Goal: Task Accomplishment & Management: Complete application form

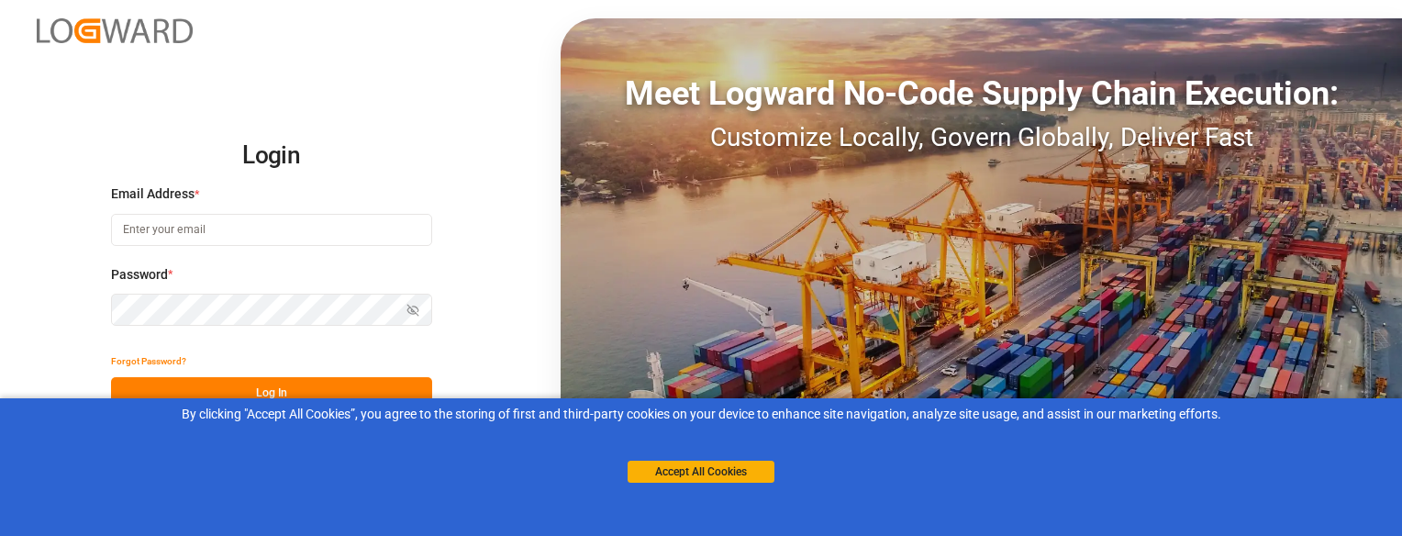
type input "[EMAIL_ADDRESS][DOMAIN_NAME]"
click at [378, 386] on button "Log In" at bounding box center [271, 393] width 321 height 32
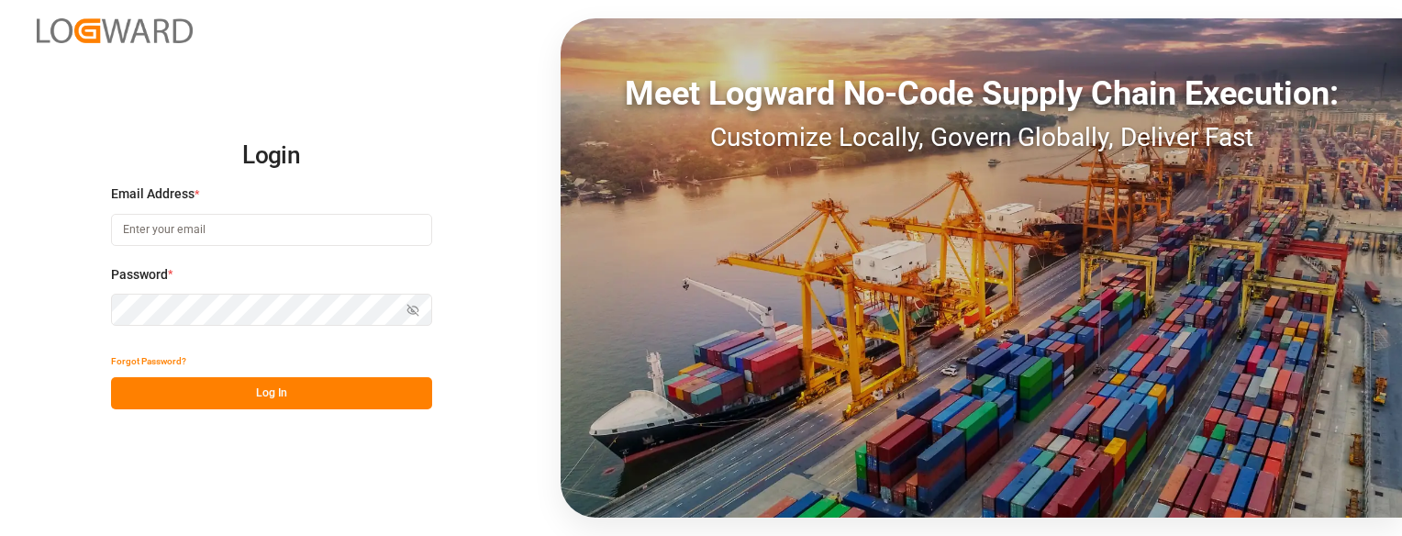
type input "[EMAIL_ADDRESS][DOMAIN_NAME]"
click at [370, 403] on button "Log In" at bounding box center [271, 393] width 321 height 32
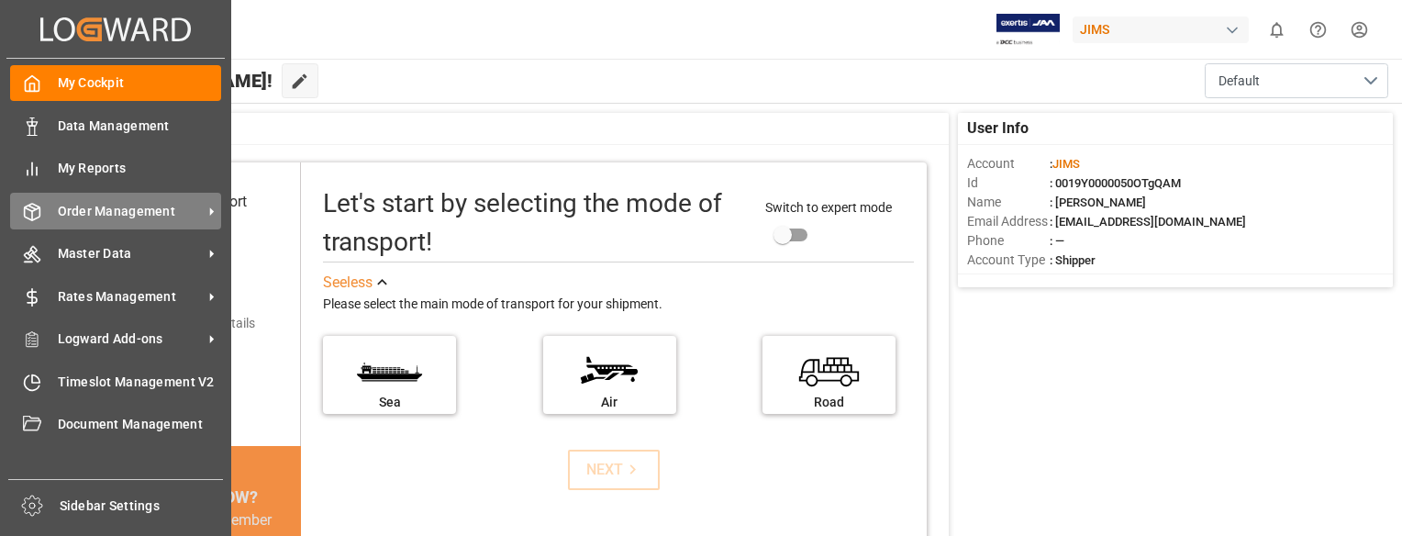
click at [37, 218] on icon at bounding box center [33, 212] width 16 height 17
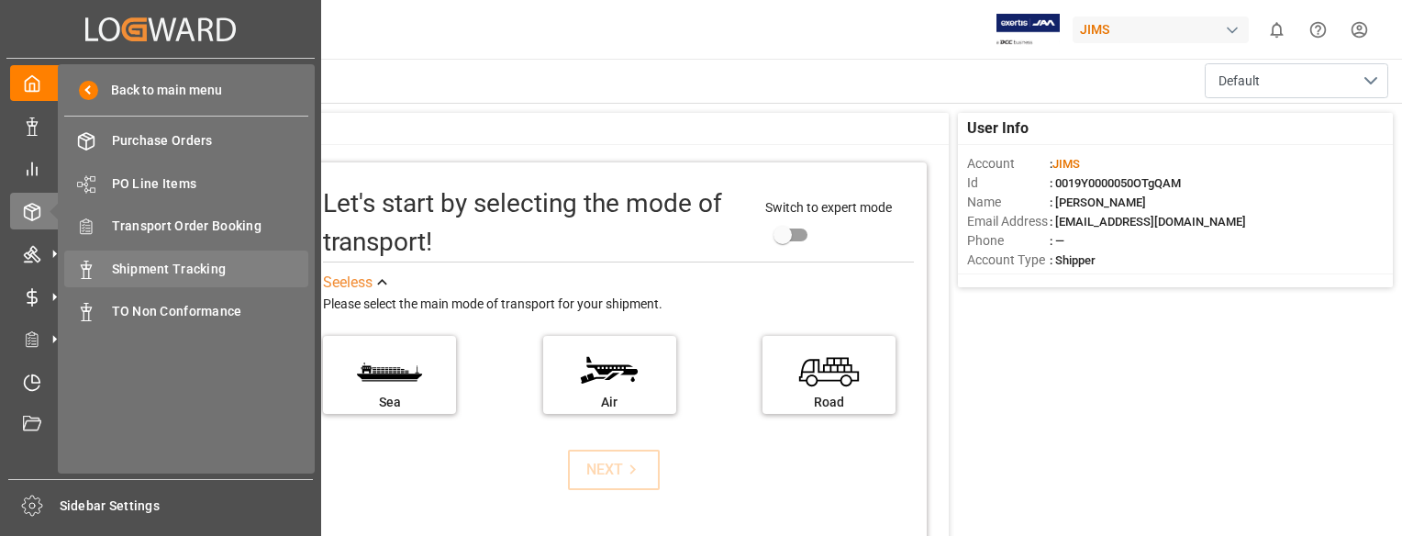
click at [99, 261] on div "Shipment Tracking Shipment Tracking" at bounding box center [186, 269] width 244 height 36
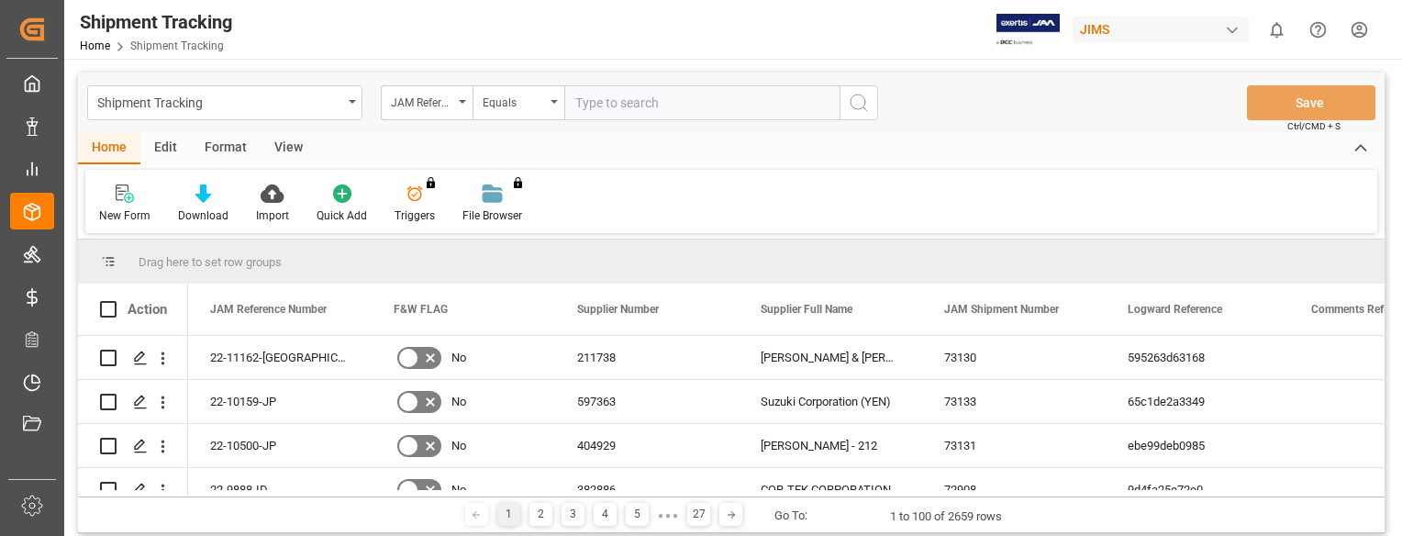
paste input "22-10393-CN"
type input "22-10393-CN"
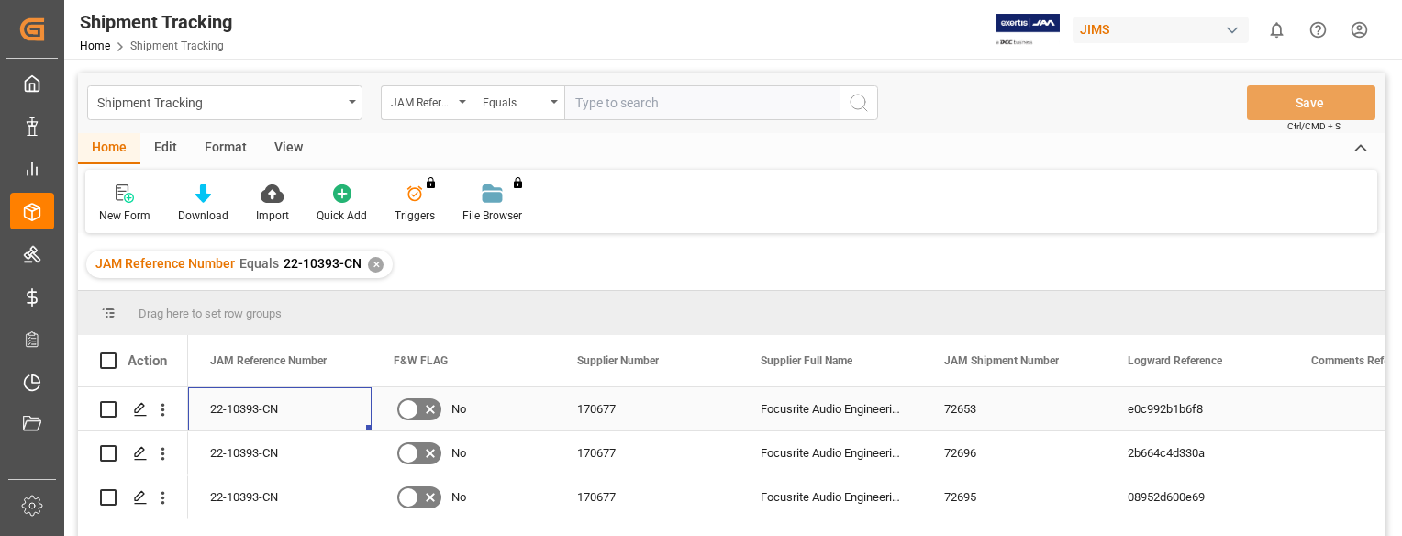
click at [237, 416] on div "22-10393-CN" at bounding box center [280, 408] width 184 height 43
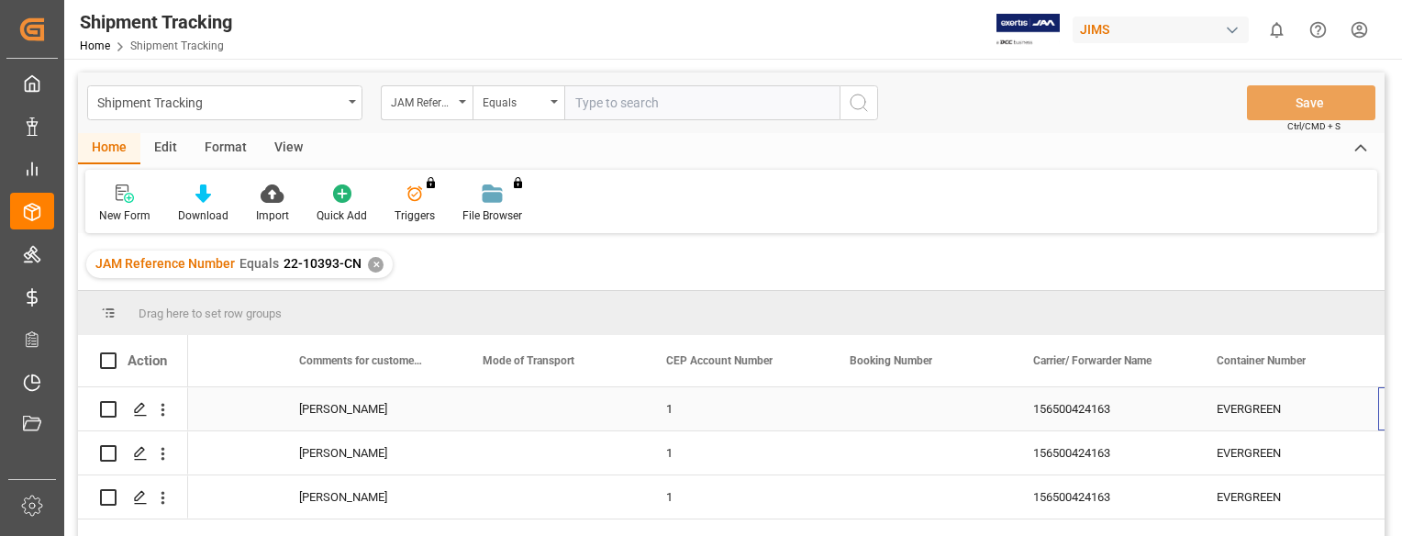
scroll to position [0, 2114]
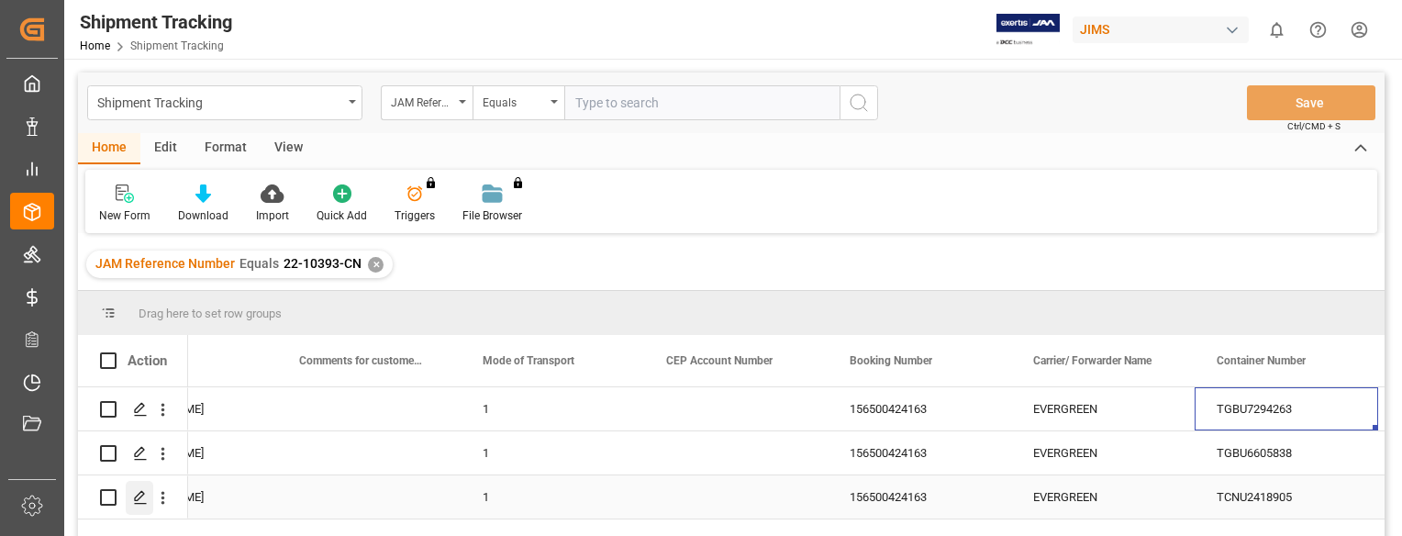
click at [139, 497] on icon "Press SPACE to select this row." at bounding box center [140, 497] width 15 height 15
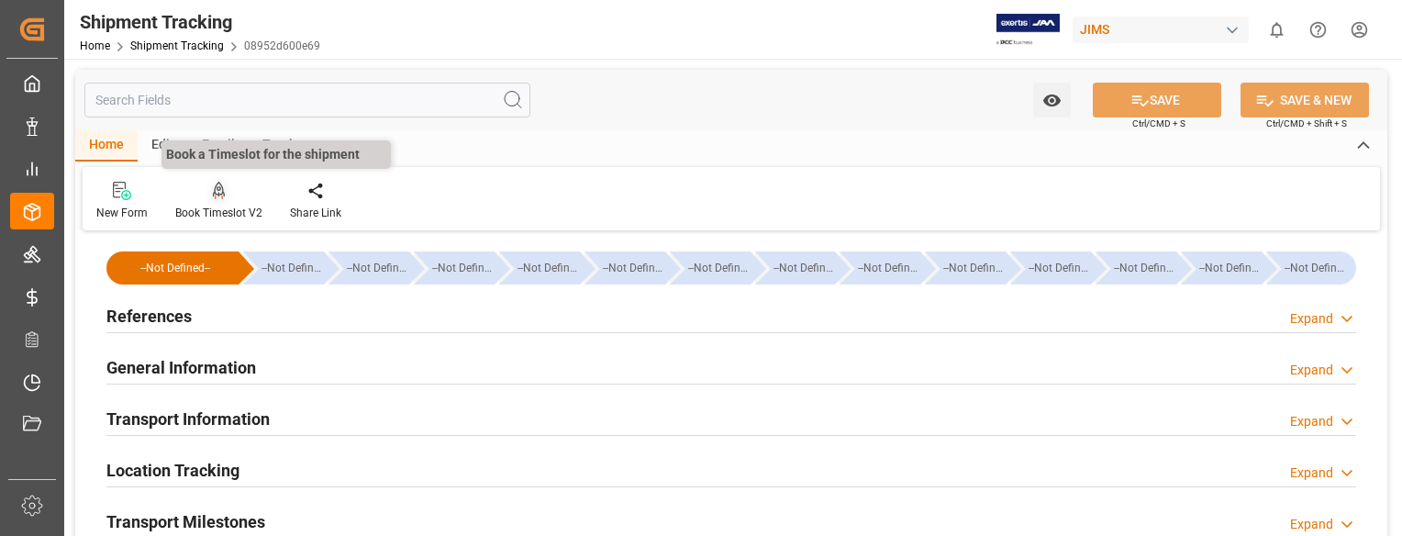
click at [216, 192] on icon at bounding box center [219, 191] width 13 height 18
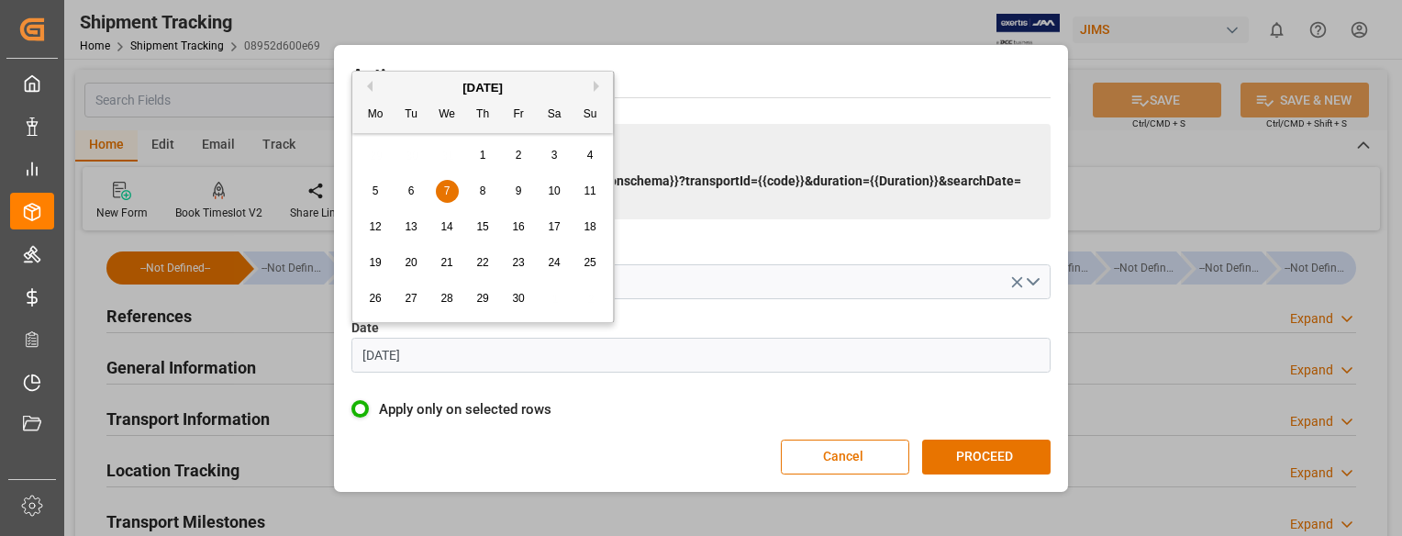
click at [437, 358] on input "[DATE]" at bounding box center [701, 355] width 699 height 35
click at [593, 82] on div "[DATE]" at bounding box center [482, 88] width 261 height 18
click at [594, 85] on button "Next Month" at bounding box center [599, 86] width 11 height 11
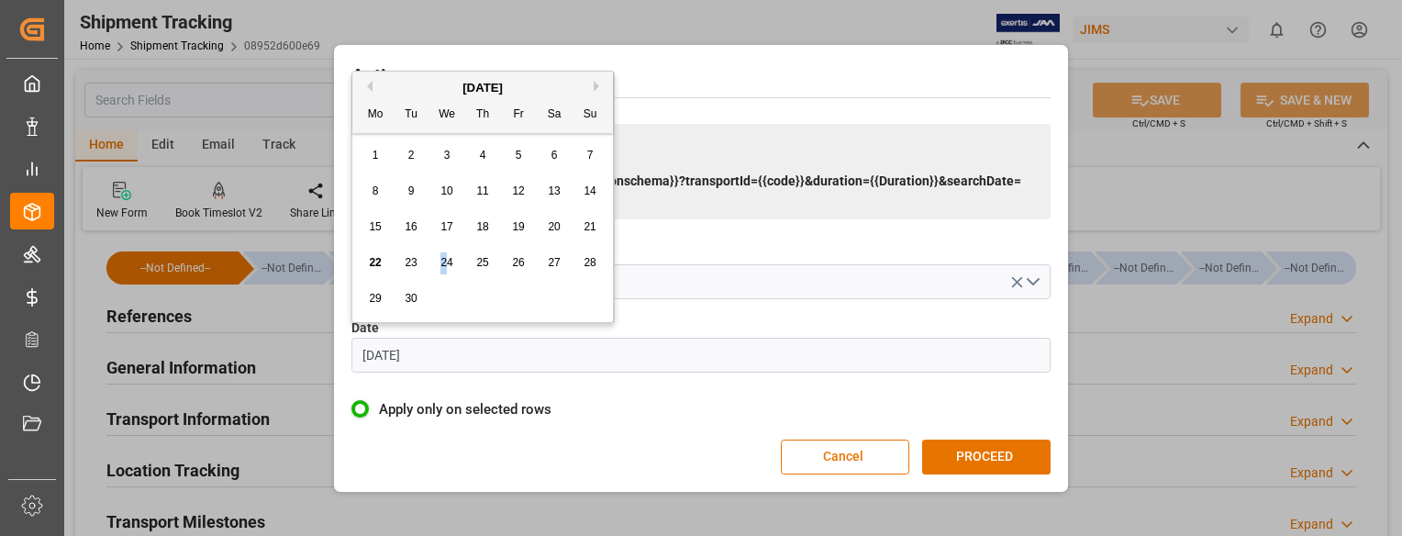
click at [444, 261] on span "24" at bounding box center [447, 262] width 12 height 13
type input "[DATE]"
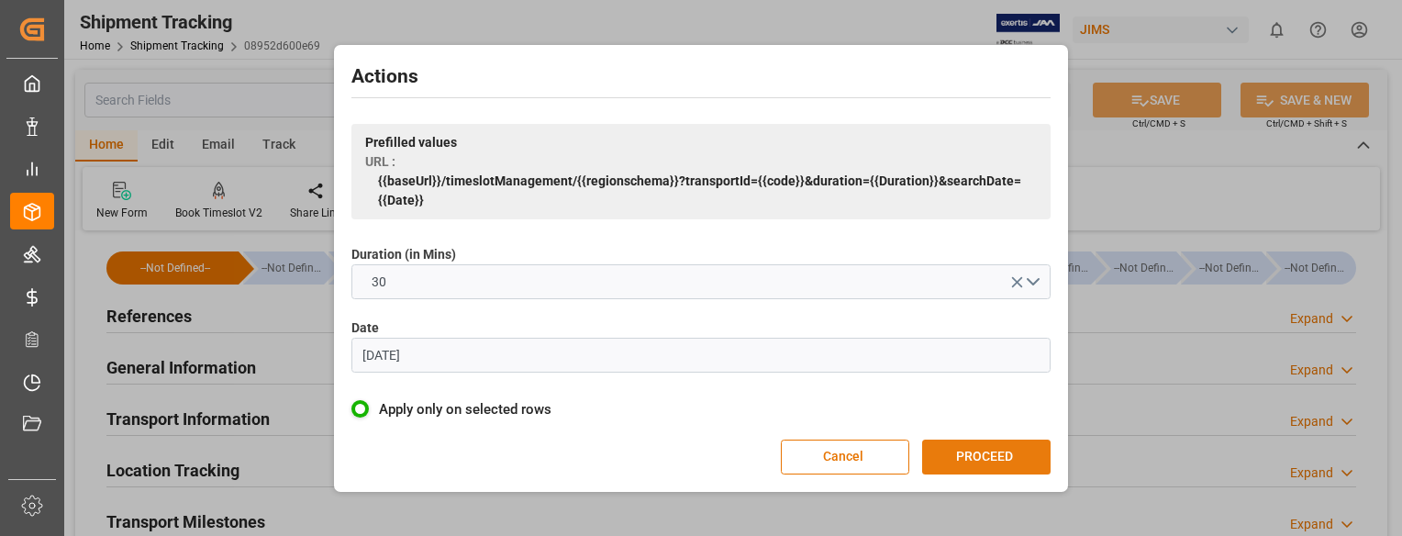
click at [989, 465] on button "PROCEED" at bounding box center [986, 457] width 128 height 35
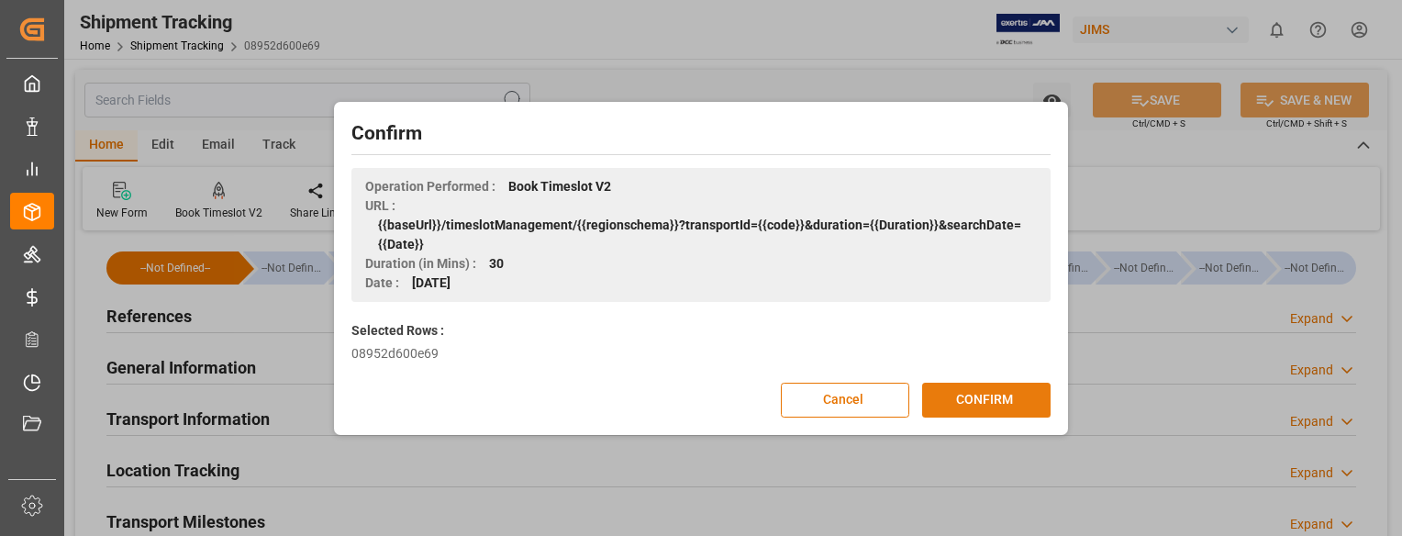
click at [980, 397] on button "CONFIRM" at bounding box center [986, 400] width 128 height 35
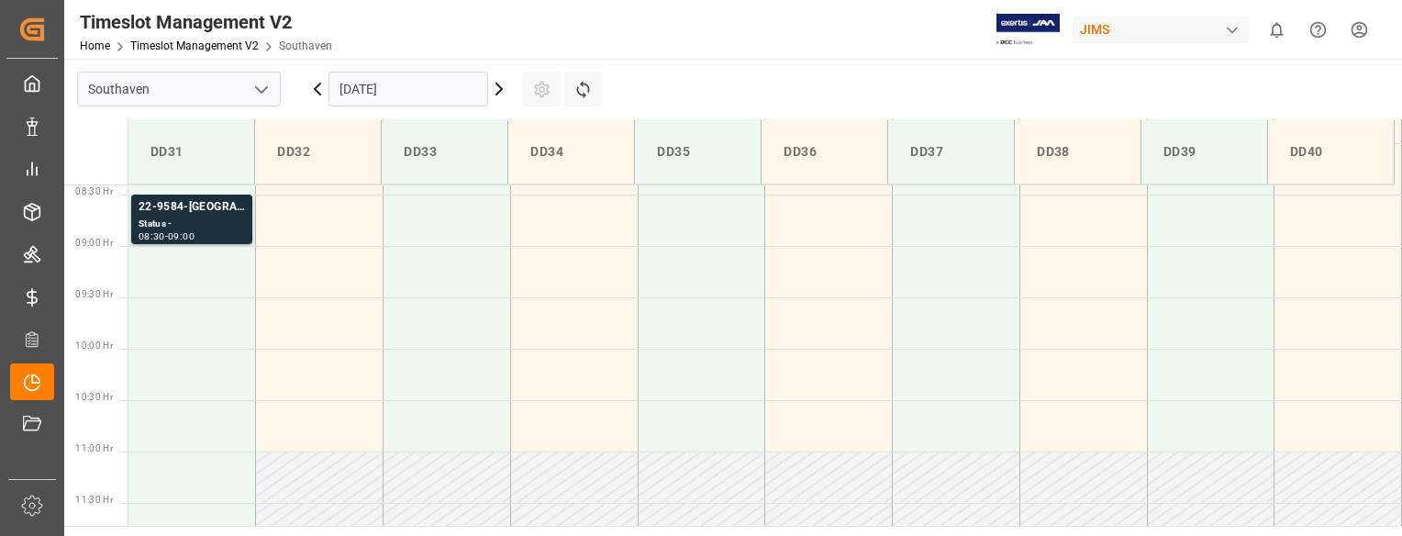
scroll to position [852, 0]
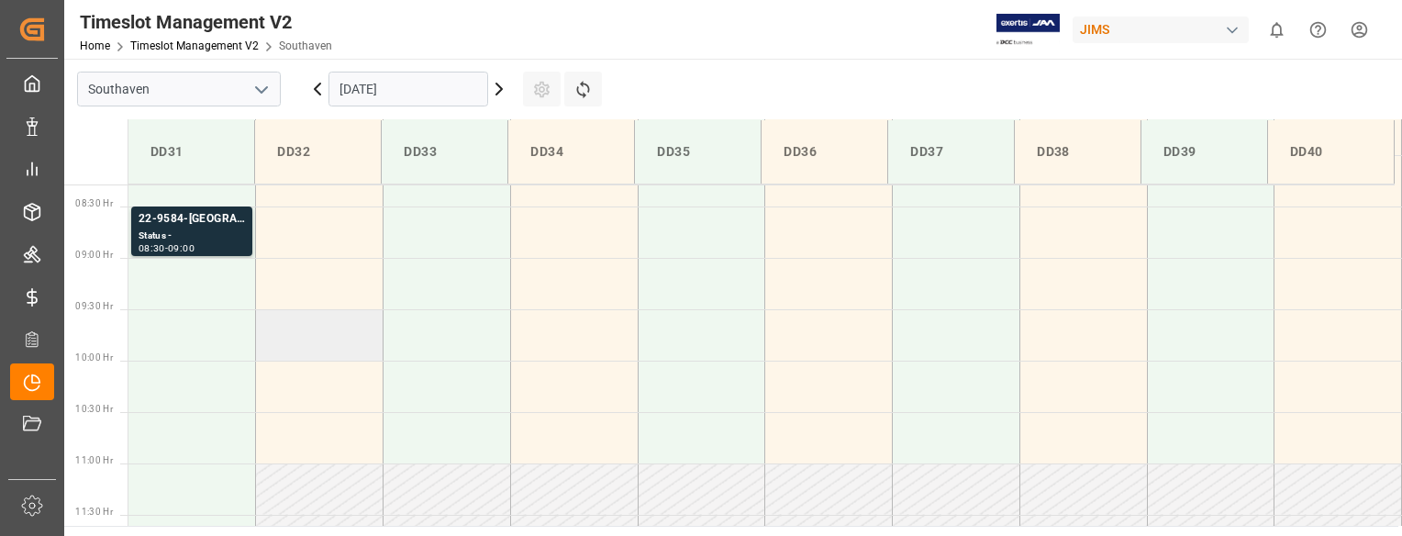
click at [328, 330] on td at bounding box center [320, 334] width 128 height 51
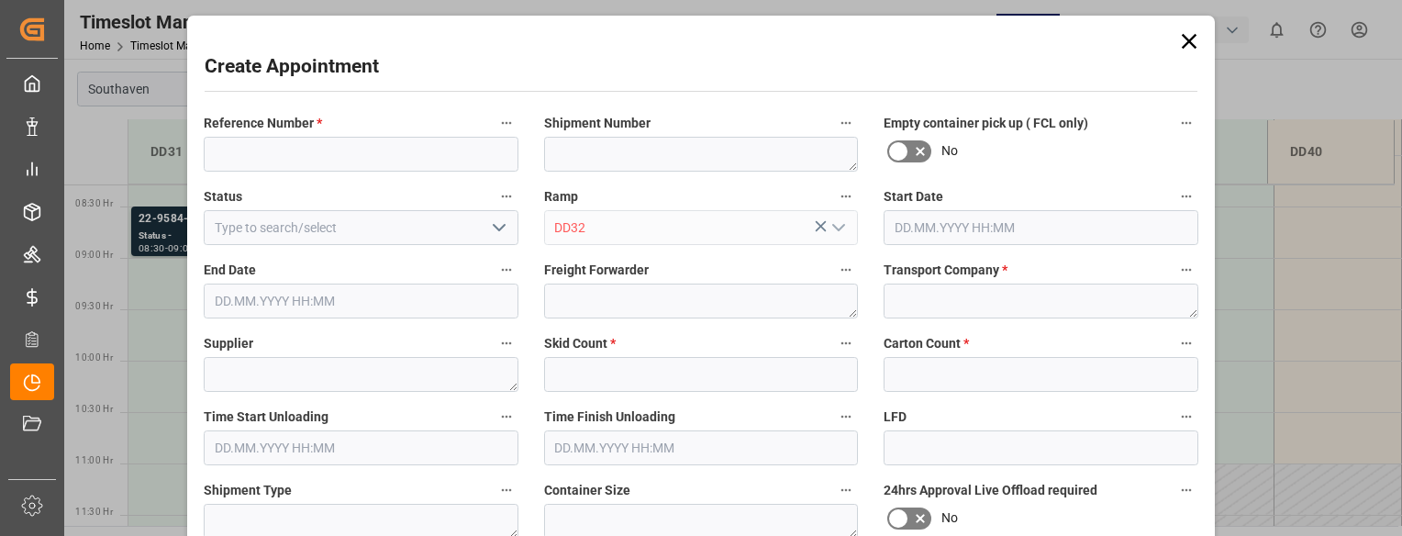
type input "[DATE] 09:30"
type input "[DATE] 10:00"
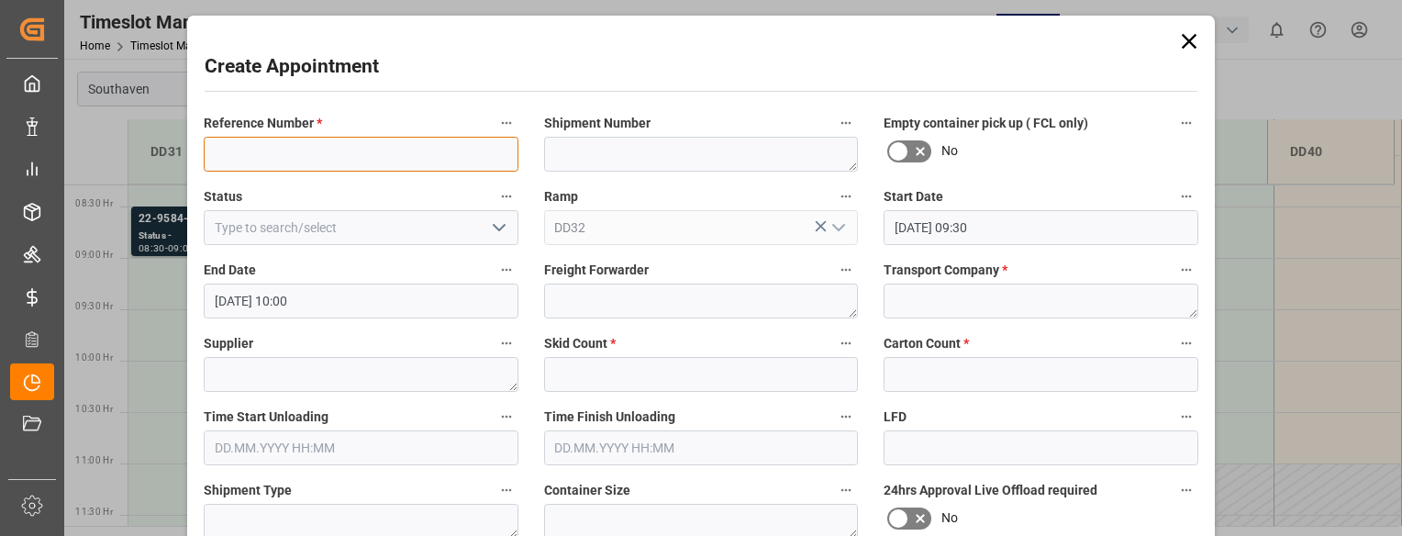
paste input "22-10393-CN"
type input "22-10393-CN"
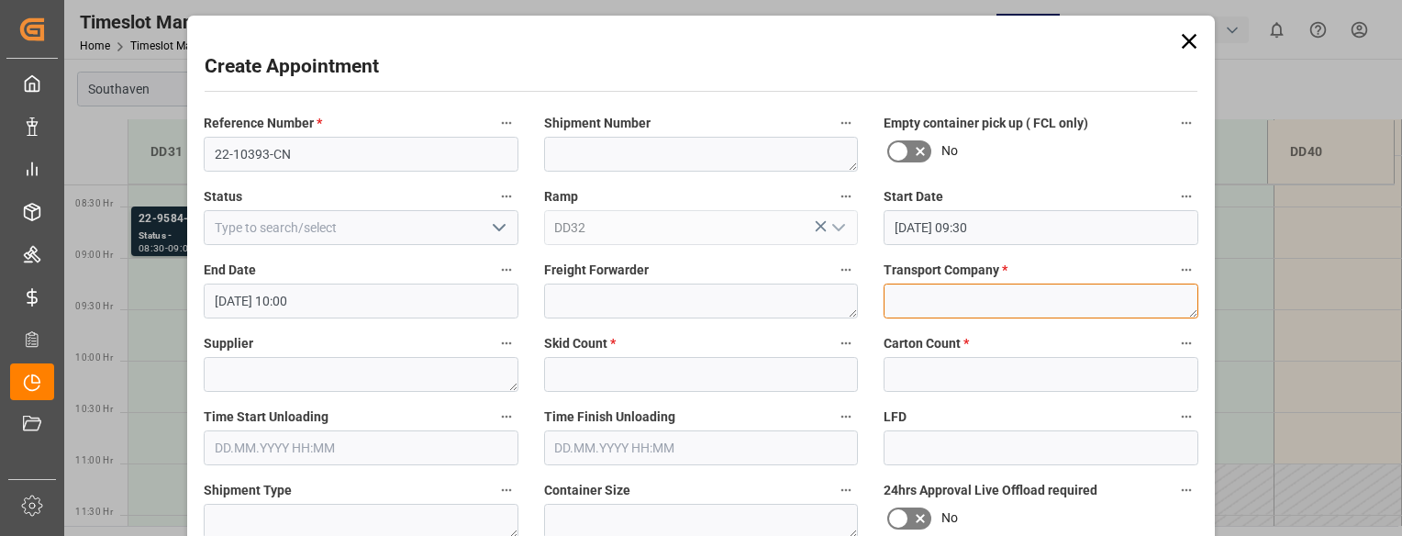
click at [915, 312] on textarea at bounding box center [1041, 301] width 315 height 35
type textarea "Mainstream"
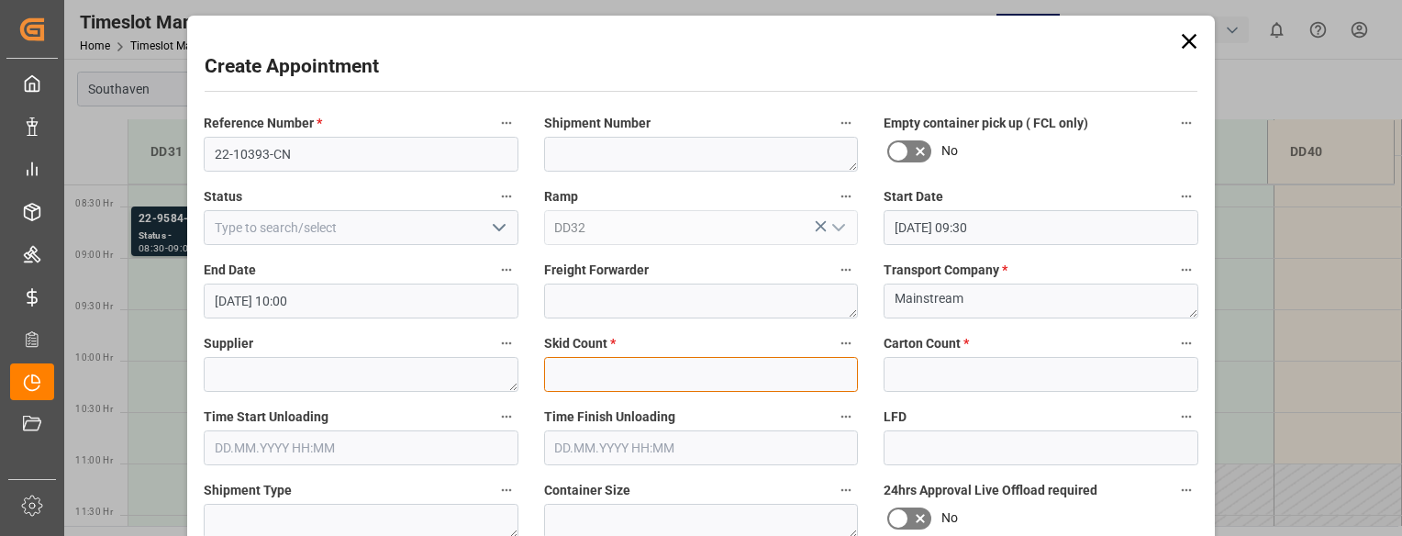
click at [738, 368] on input "text" at bounding box center [701, 374] width 315 height 35
type input "0"
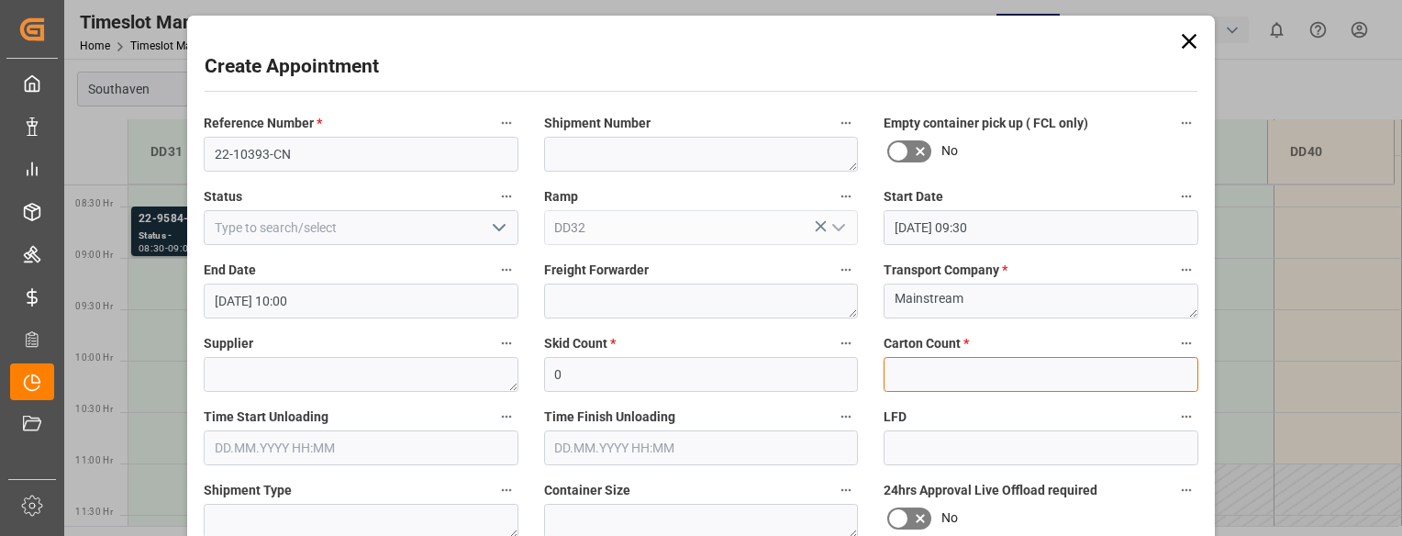
click at [918, 385] on input "text" at bounding box center [1041, 374] width 315 height 35
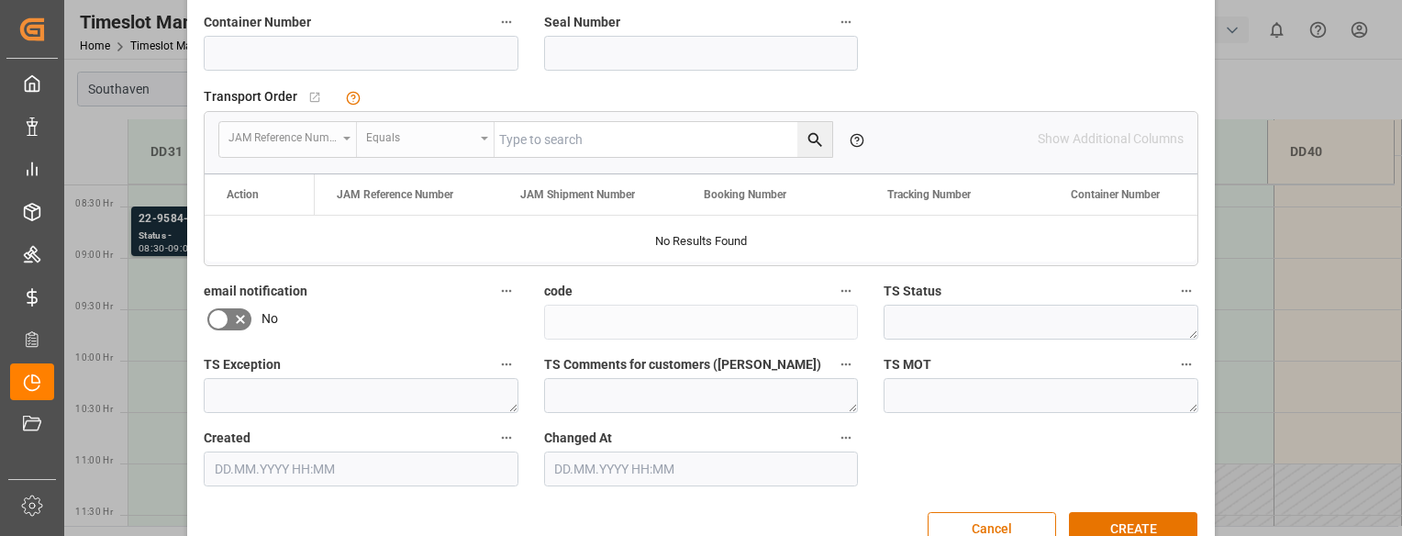
scroll to position [540, 0]
type input "0"
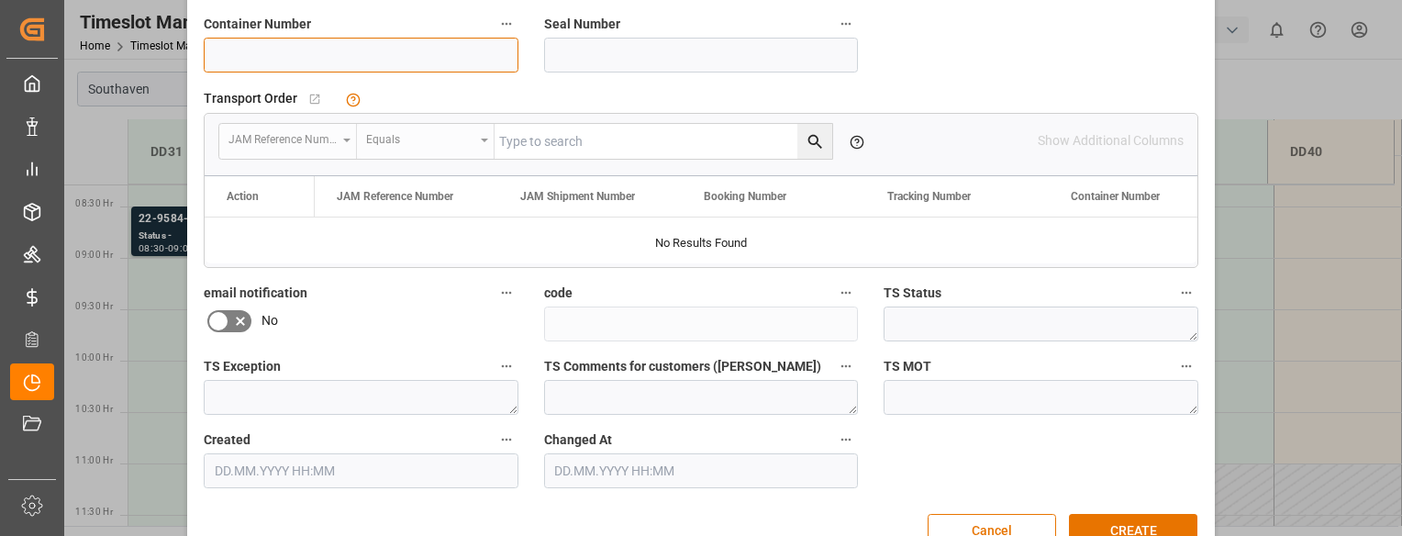
click at [257, 53] on input at bounding box center [361, 55] width 315 height 35
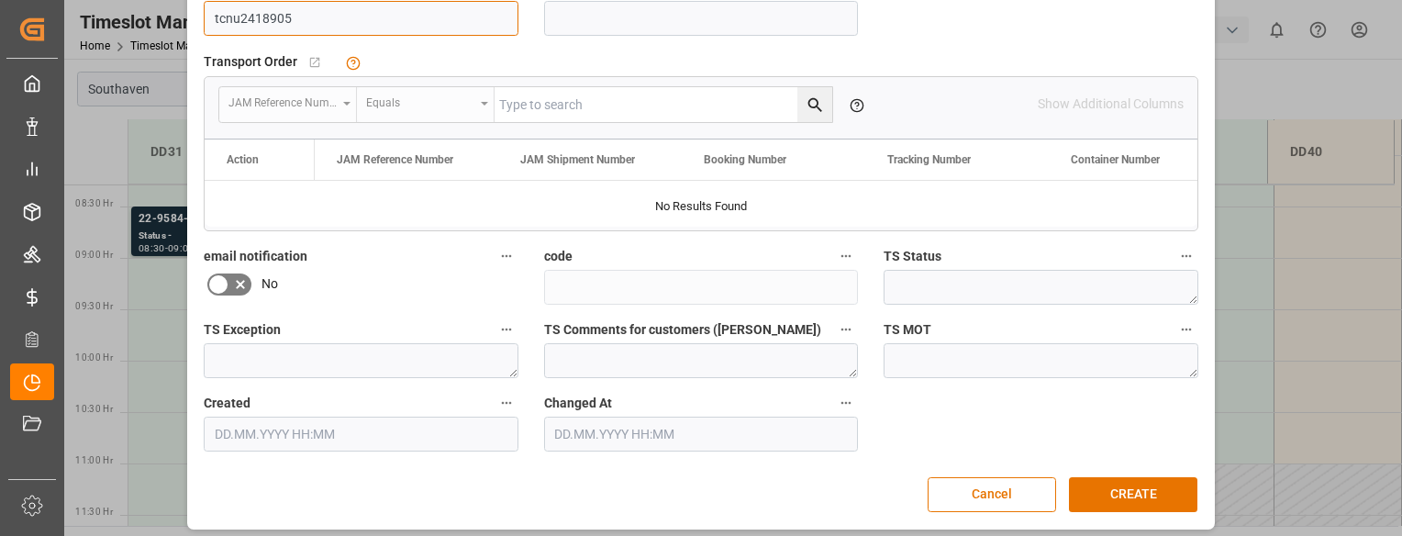
scroll to position [586, 0]
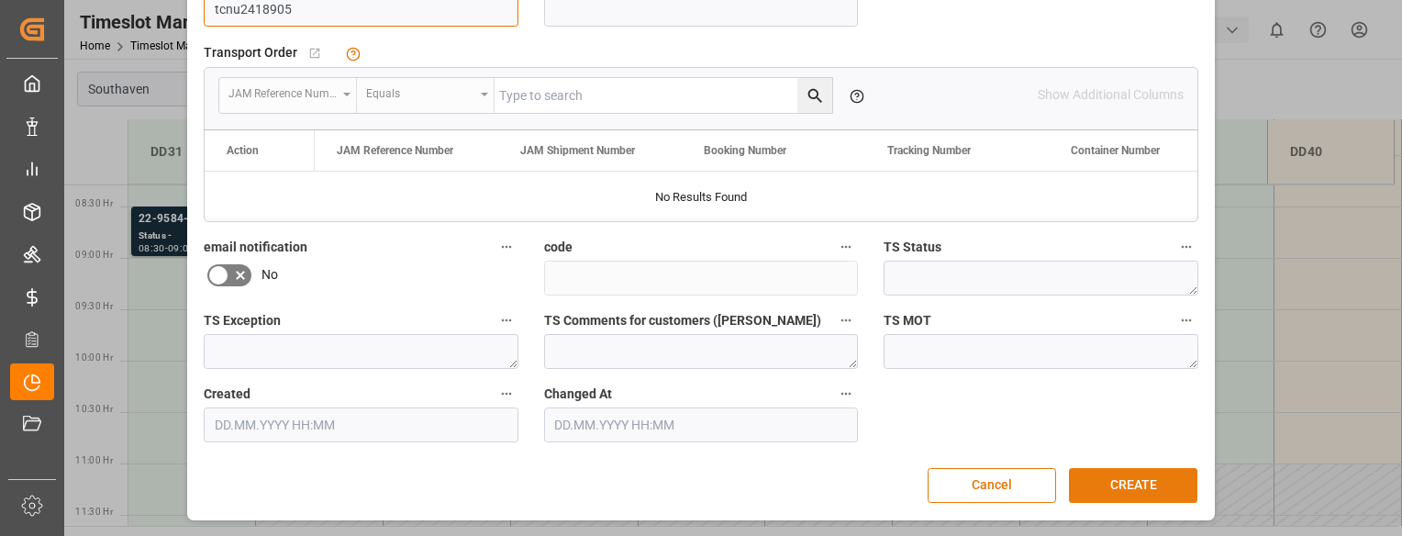
type input "tcnu2418905"
click at [1138, 490] on button "CREATE" at bounding box center [1133, 485] width 128 height 35
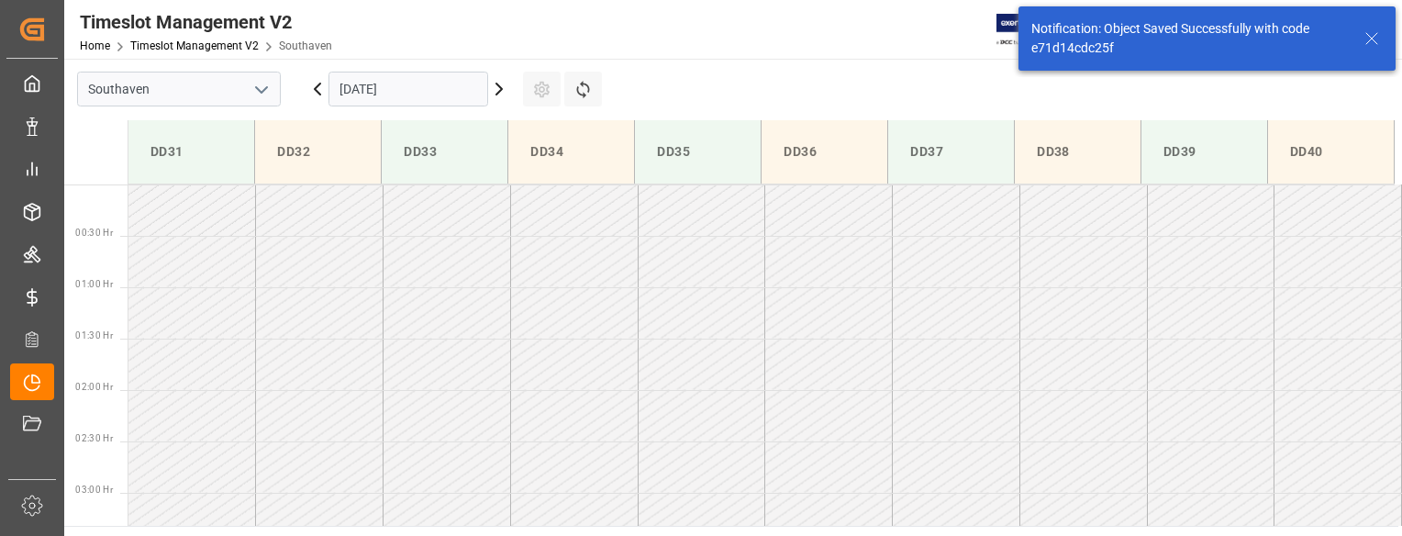
scroll to position [810, 0]
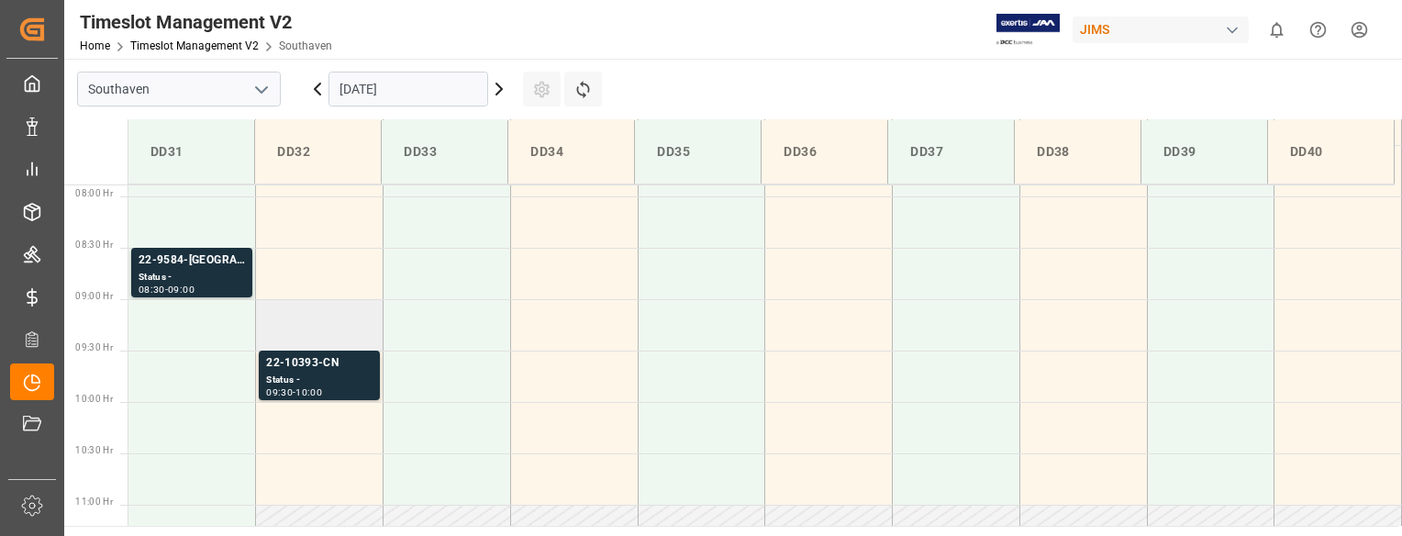
click at [314, 326] on td at bounding box center [320, 324] width 128 height 51
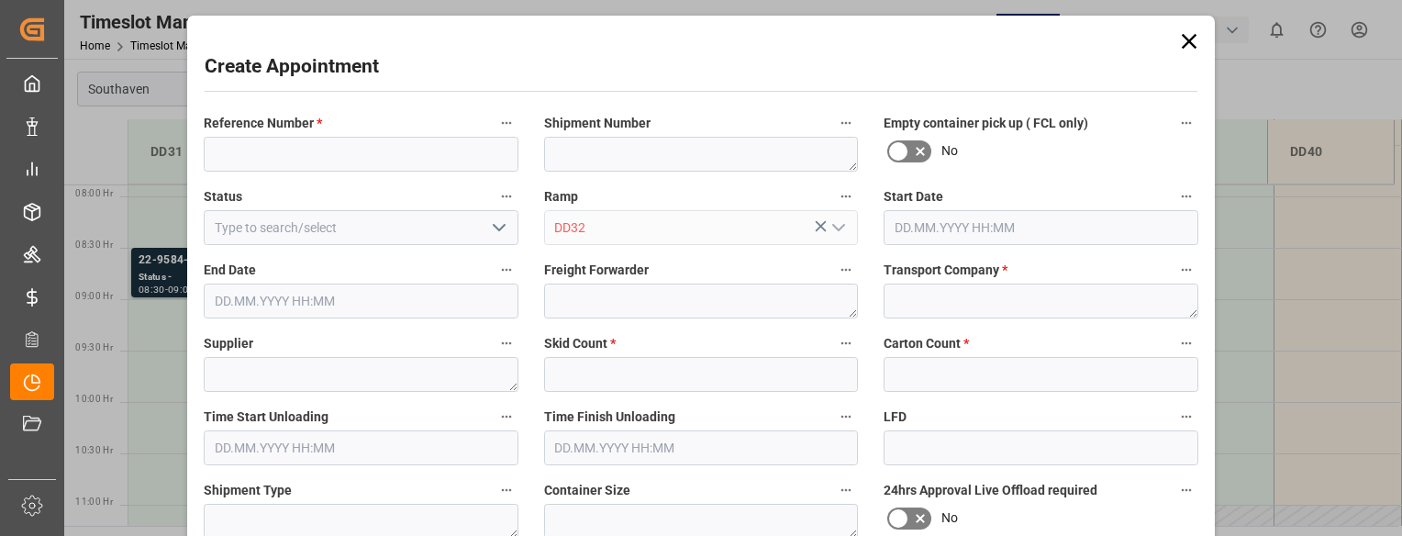
type input "[DATE] 09:00"
type input "[DATE] 09:30"
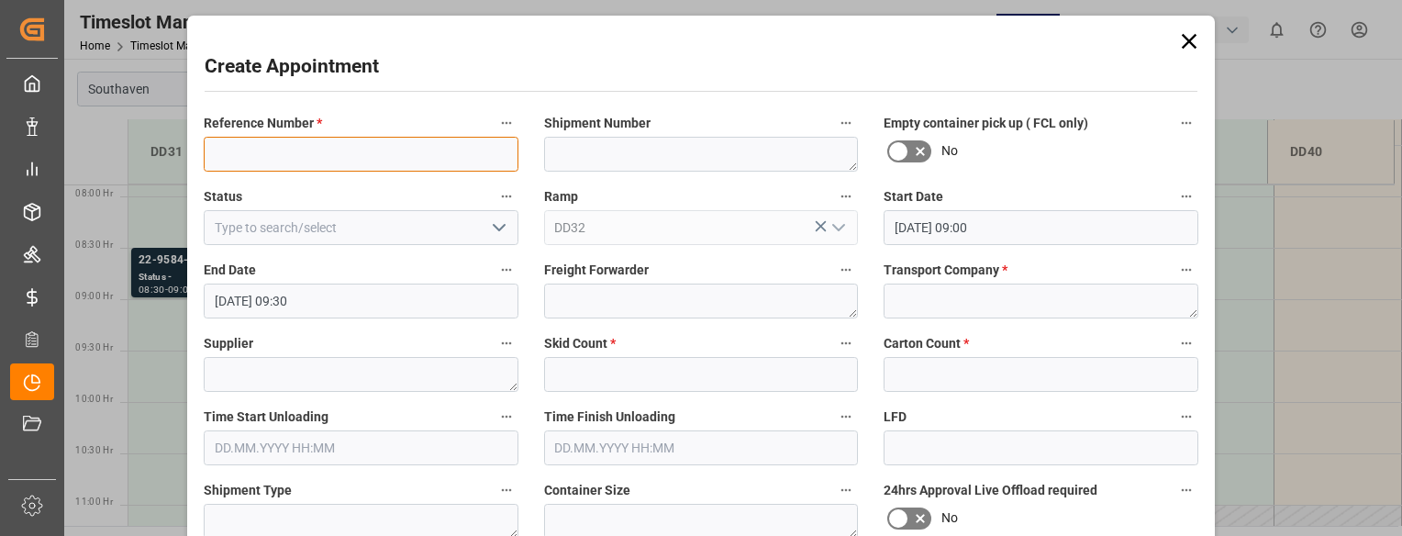
paste input "22-10393-CN"
type input "22-10393-CN"
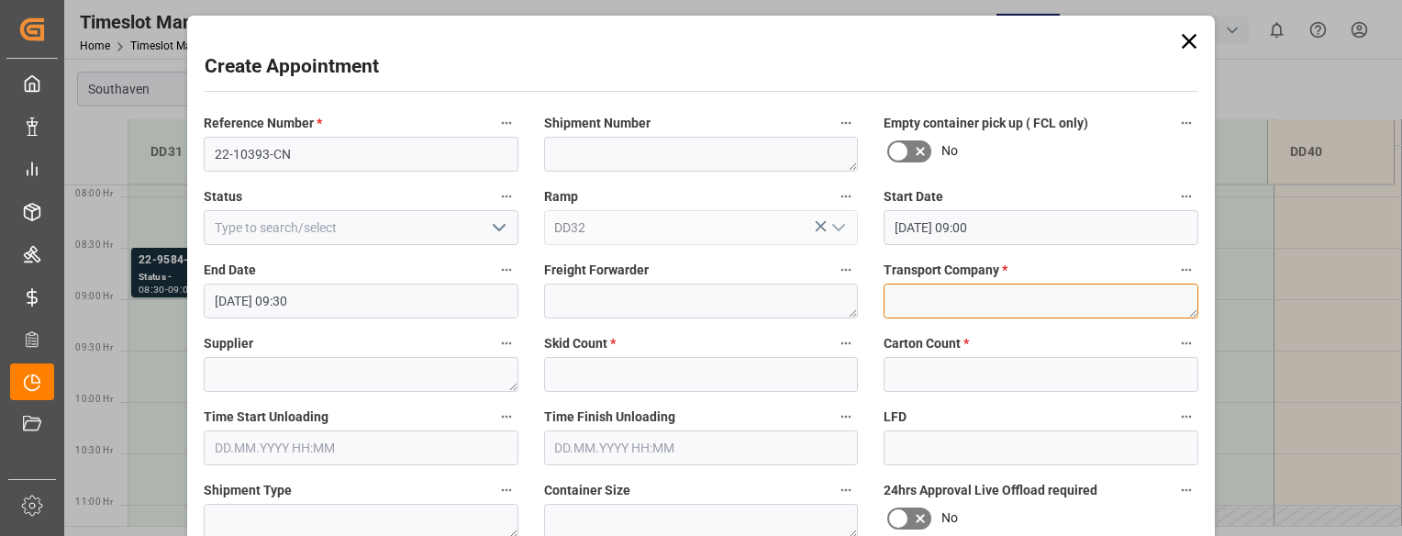
click at [916, 297] on textarea at bounding box center [1041, 301] width 315 height 35
type textarea "Mainstream"
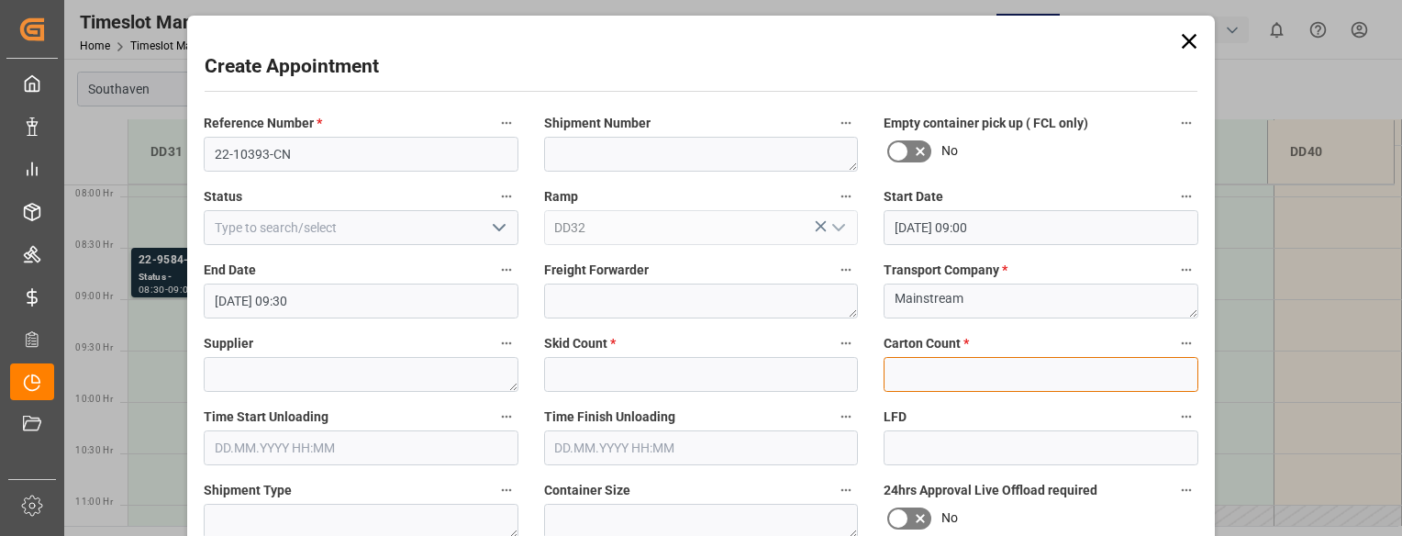
click at [936, 366] on input "text" at bounding box center [1041, 374] width 315 height 35
type input "0"
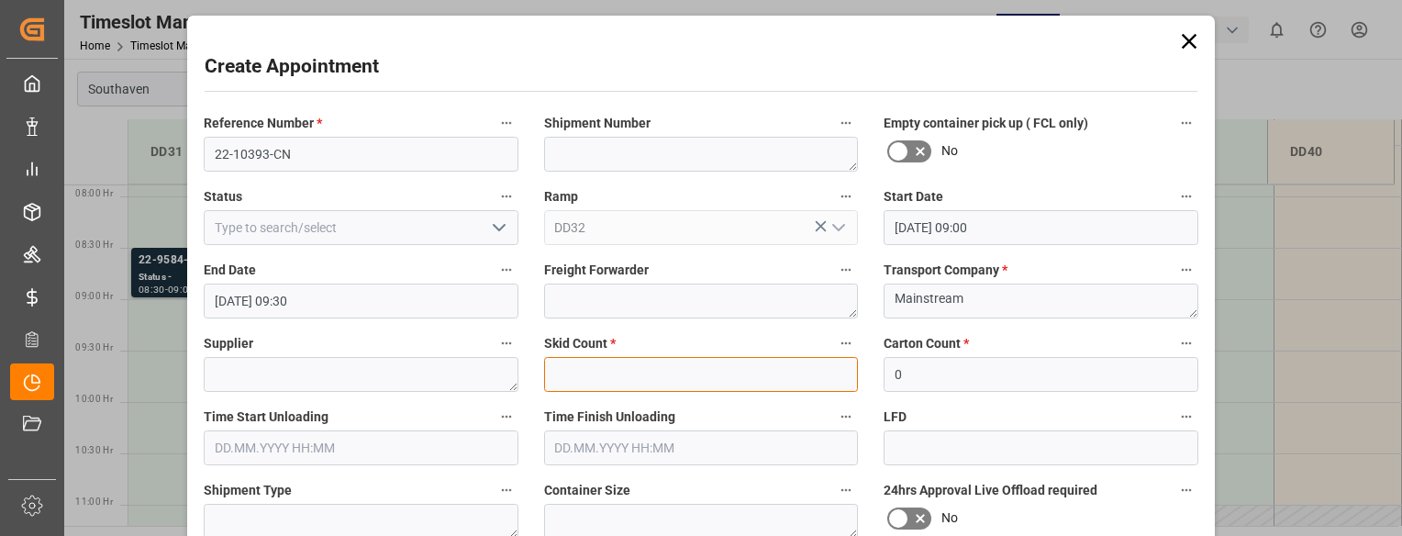
click at [754, 377] on input "text" at bounding box center [701, 374] width 315 height 35
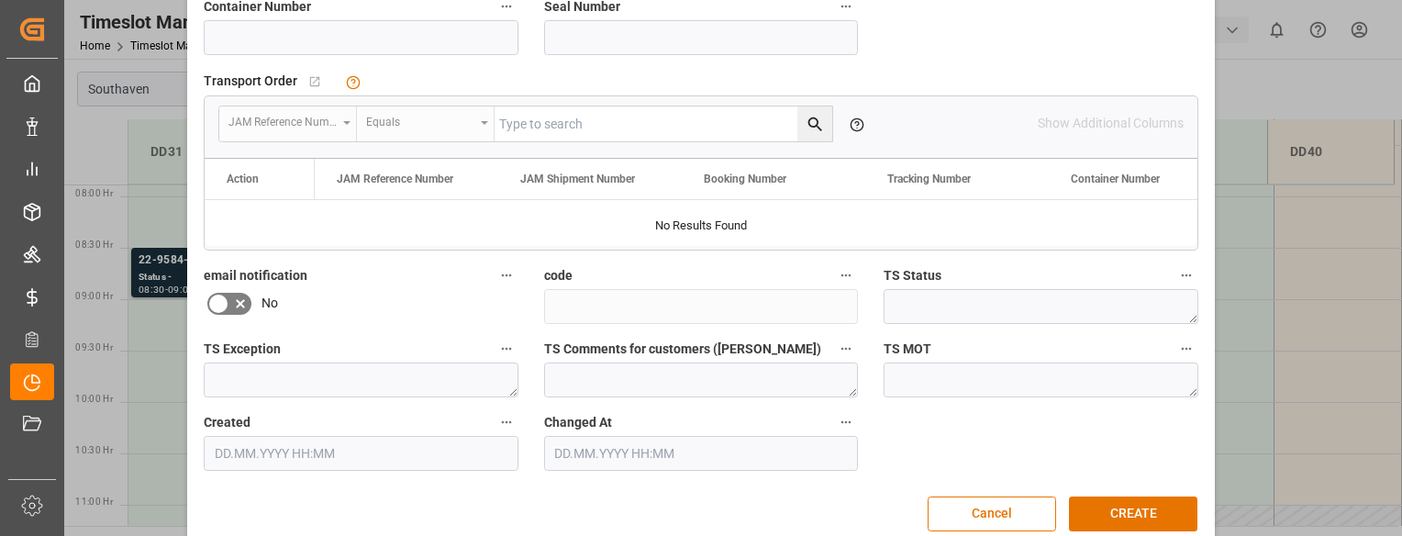
scroll to position [559, 0]
type input "0"
click at [236, 41] on input at bounding box center [361, 35] width 315 height 35
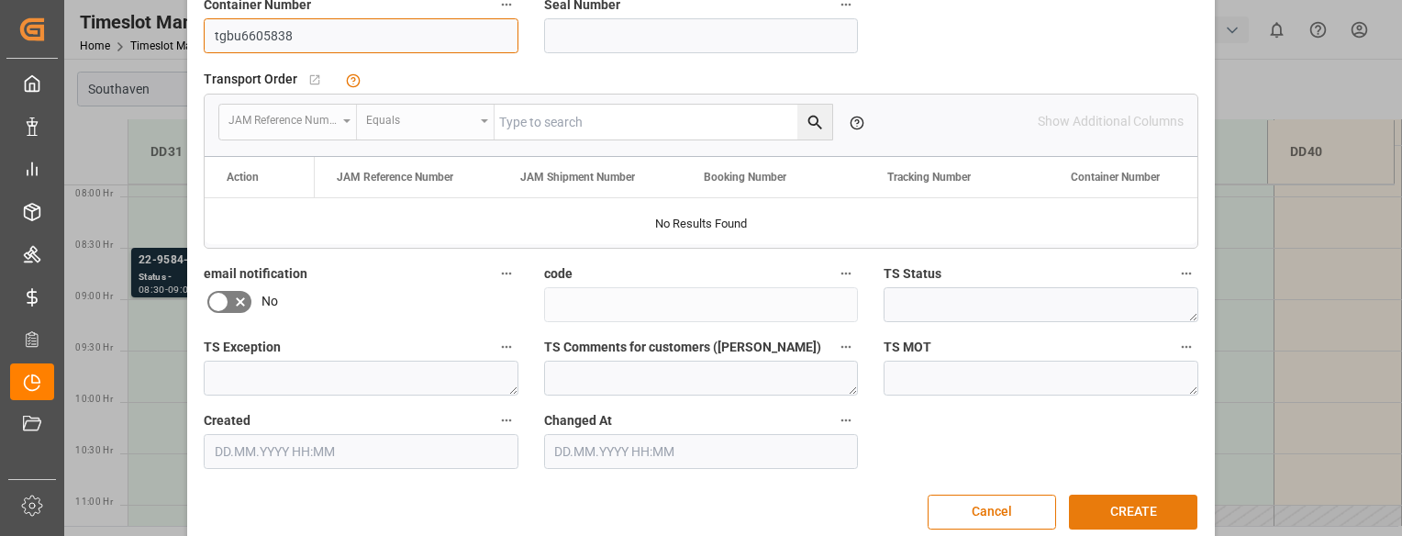
type input "tgbu6605838"
click at [1101, 508] on button "CREATE" at bounding box center [1133, 512] width 128 height 35
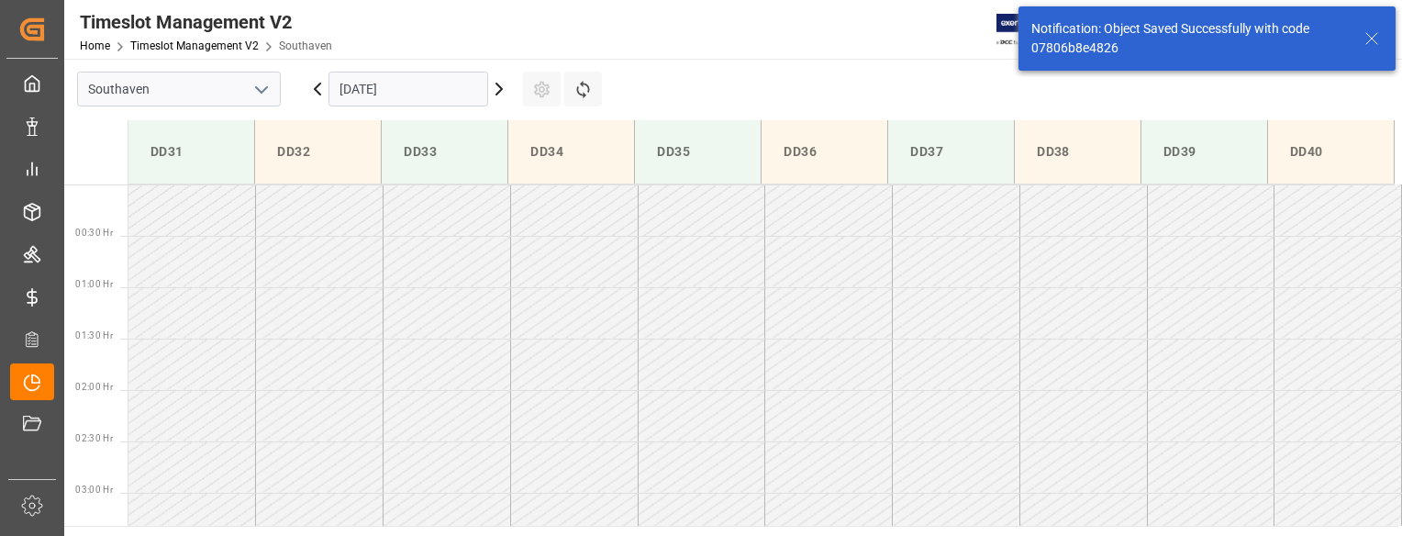
scroll to position [810, 0]
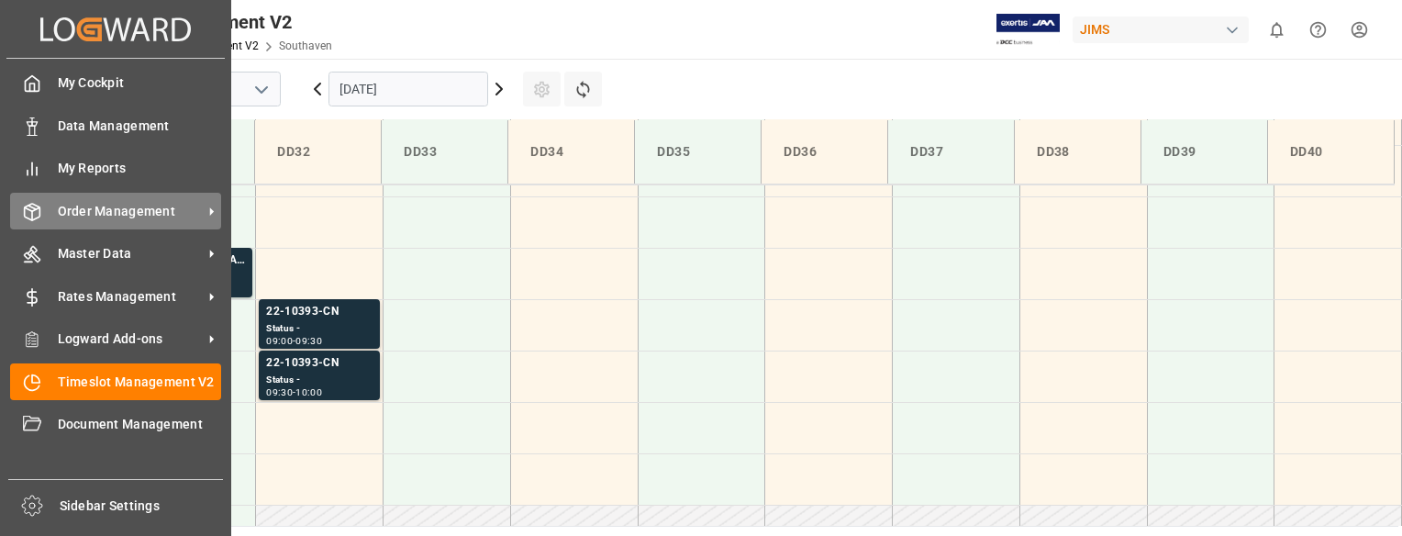
click at [51, 213] on div "Order Management Order Management" at bounding box center [115, 211] width 211 height 36
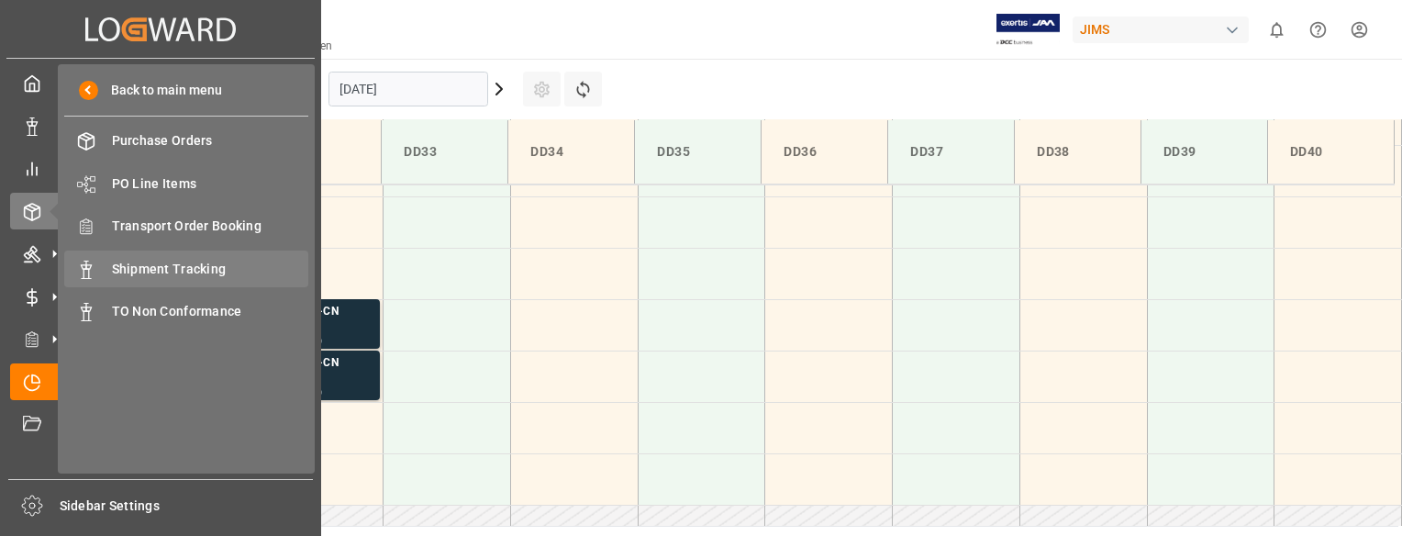
click at [122, 277] on span "Shipment Tracking" at bounding box center [210, 269] width 197 height 19
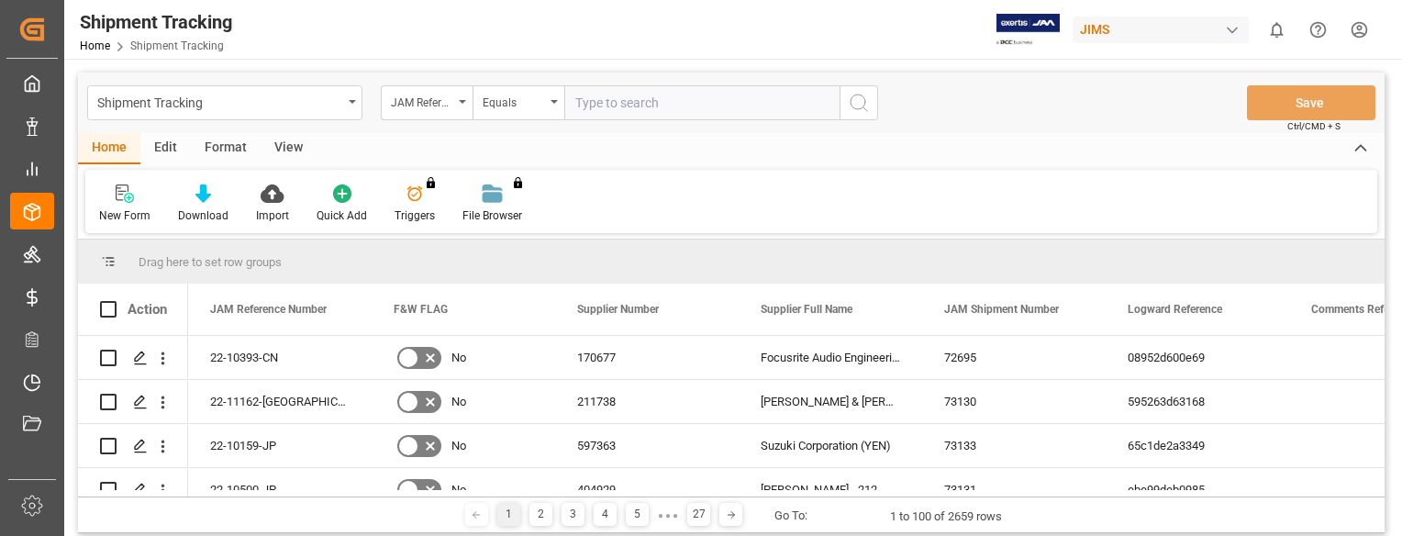
paste input "22-10393-CN"
type input "22-10393-CN"
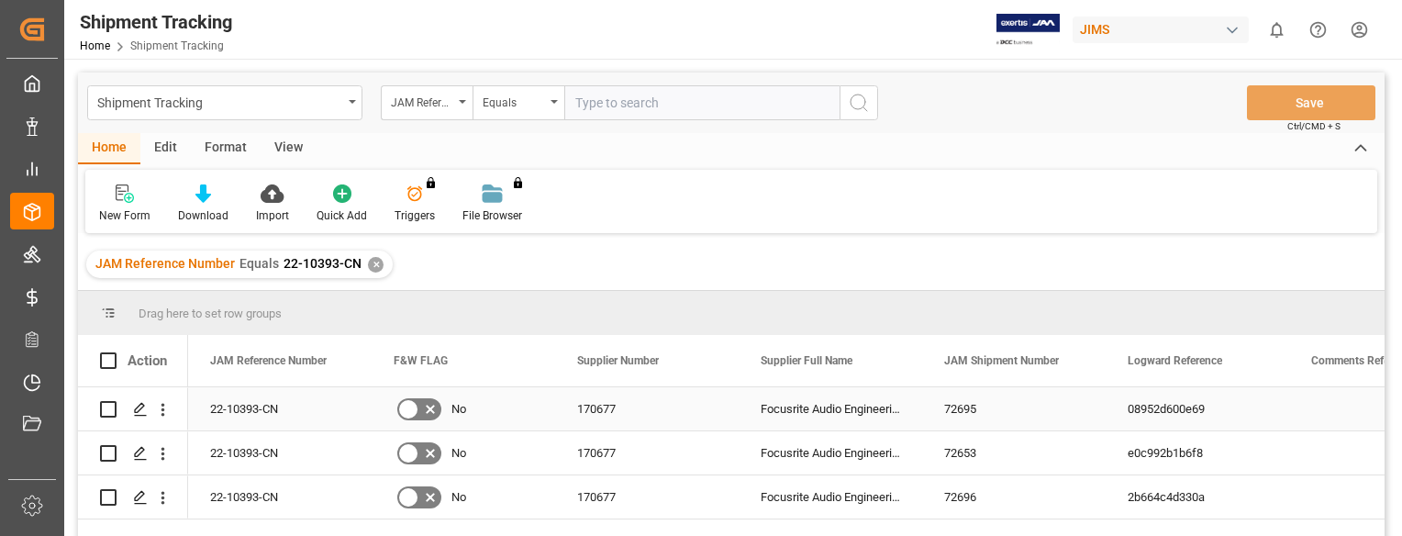
click at [218, 408] on div "22-10393-CN" at bounding box center [280, 408] width 184 height 43
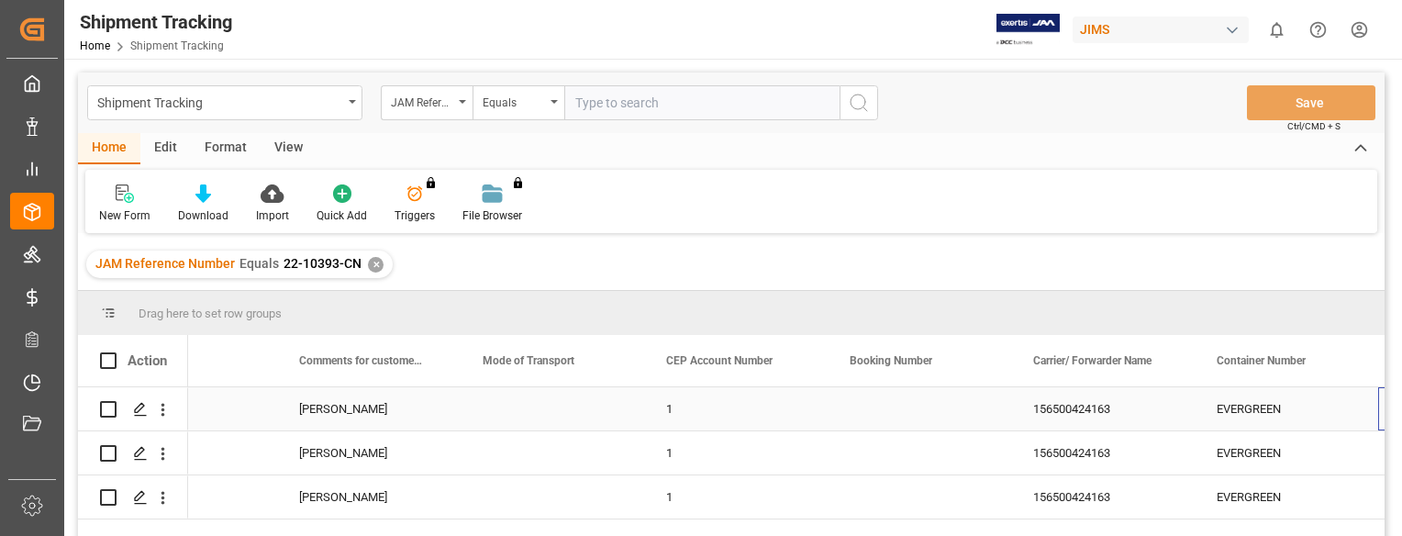
scroll to position [0, 2114]
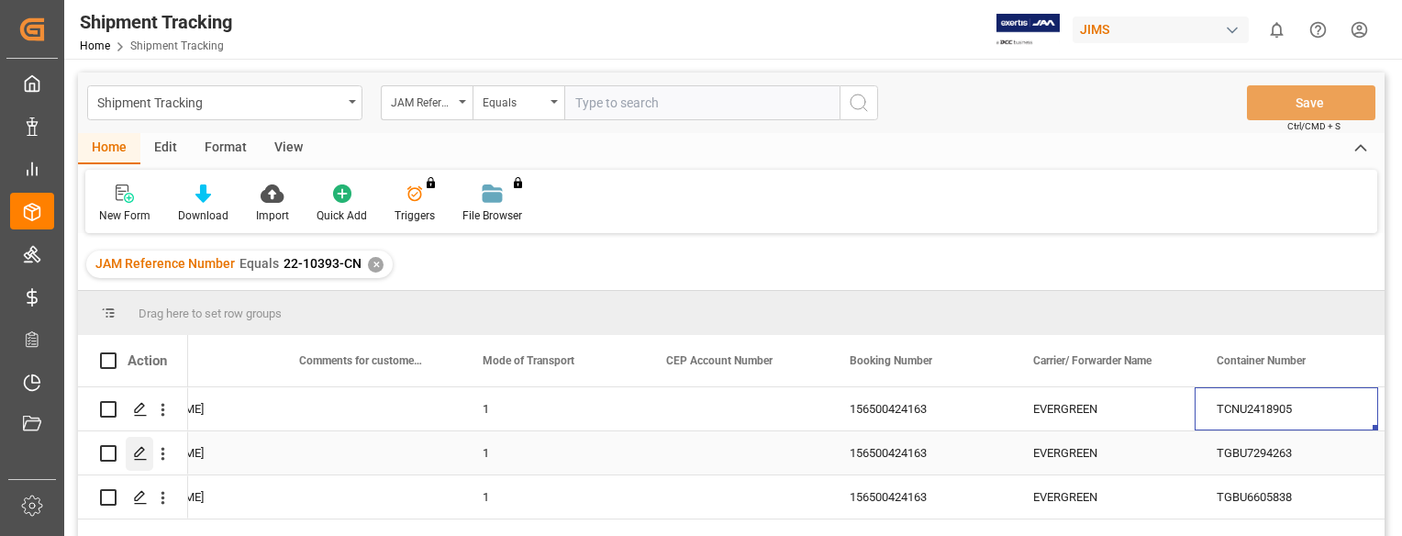
click at [139, 456] on polygon "Press SPACE to select this row." at bounding box center [139, 452] width 9 height 9
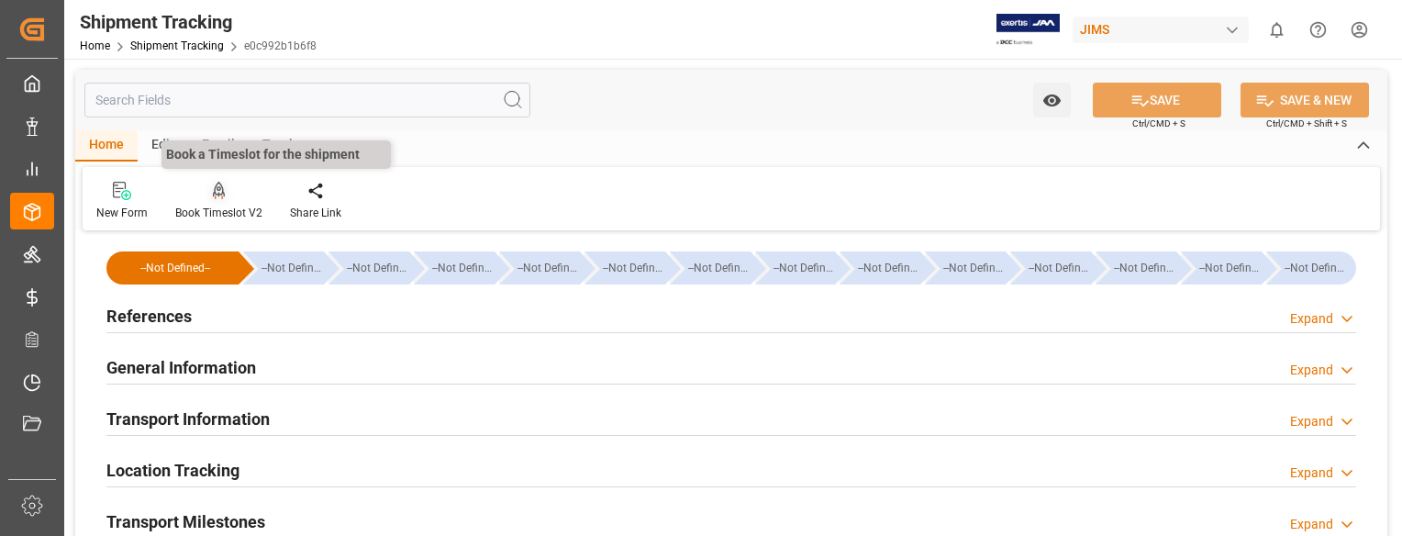
click at [214, 192] on icon at bounding box center [219, 190] width 13 height 16
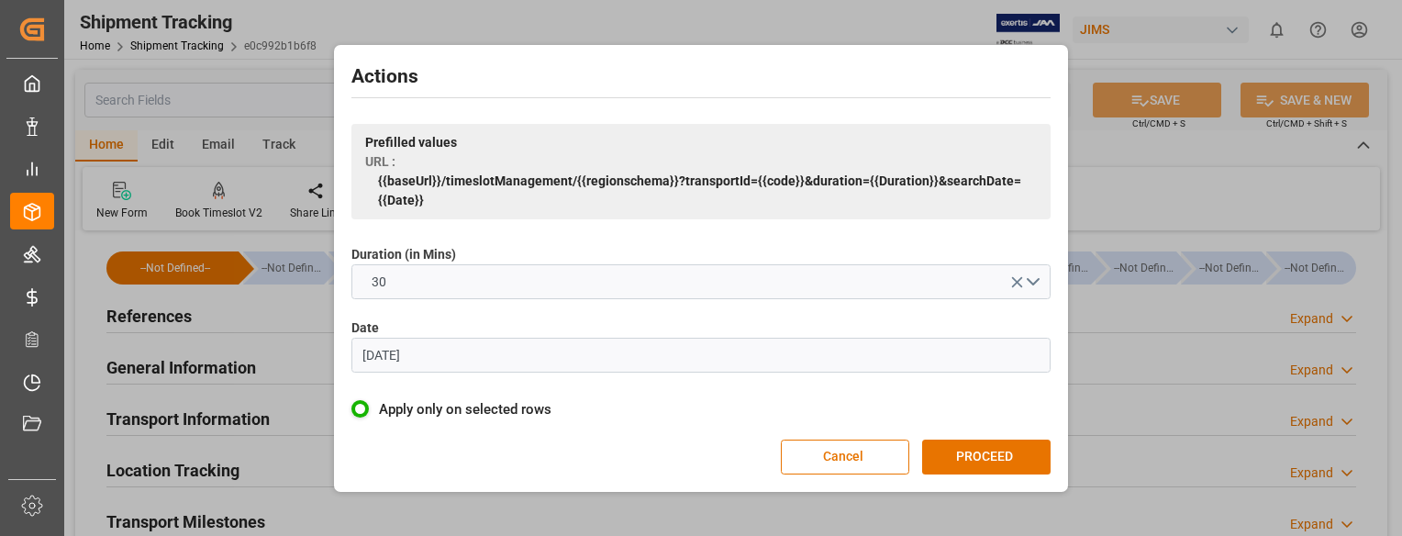
click at [528, 360] on input "[DATE]" at bounding box center [701, 355] width 699 height 35
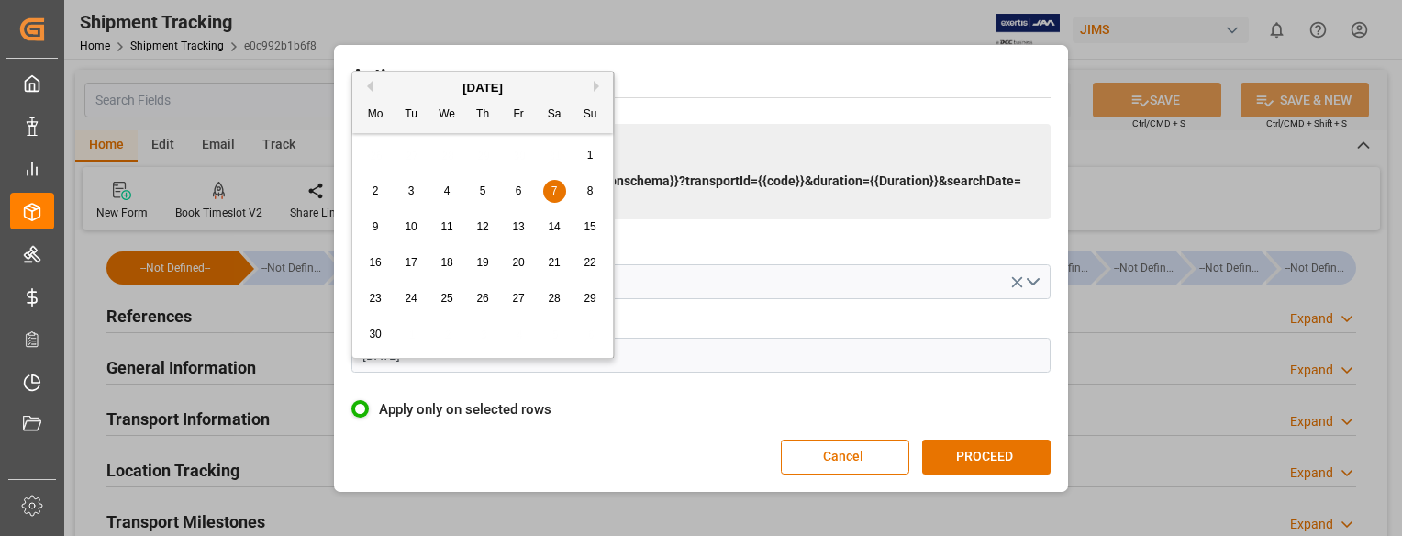
click at [596, 86] on button "Next Month" at bounding box center [599, 86] width 11 height 11
click at [596, 89] on button "Next Month" at bounding box center [599, 86] width 11 height 11
click at [598, 95] on div "[DATE]" at bounding box center [482, 88] width 261 height 18
click at [595, 86] on button "Next Month" at bounding box center [599, 86] width 11 height 11
click at [446, 262] on span "24" at bounding box center [447, 262] width 12 height 13
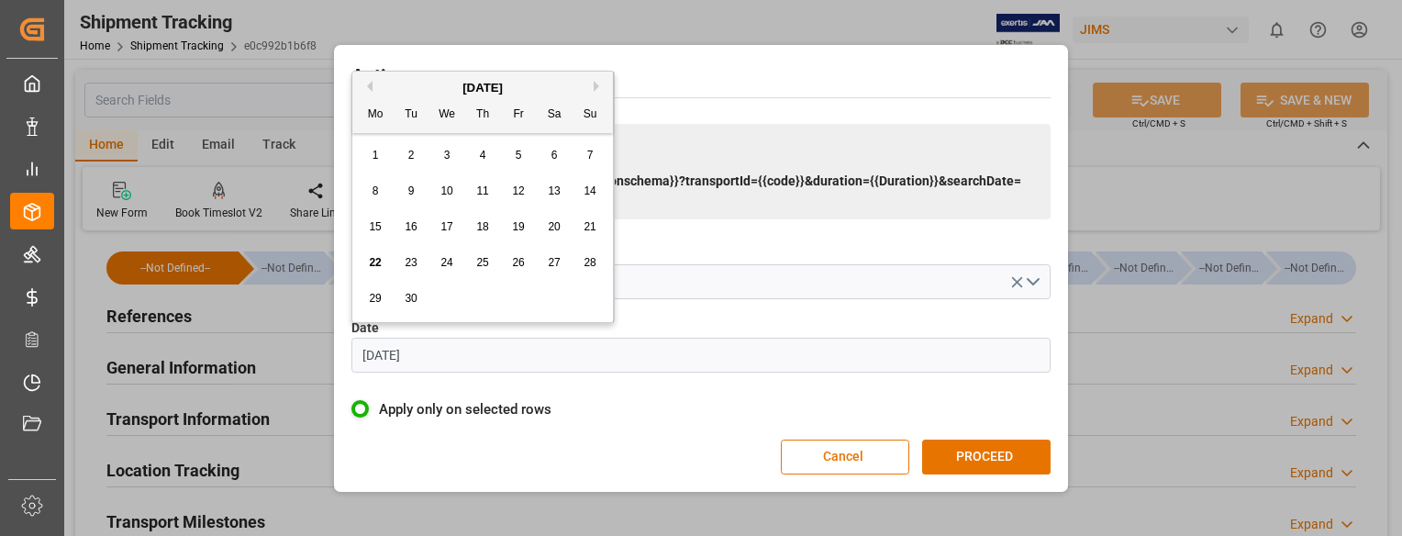
type input "[DATE]"
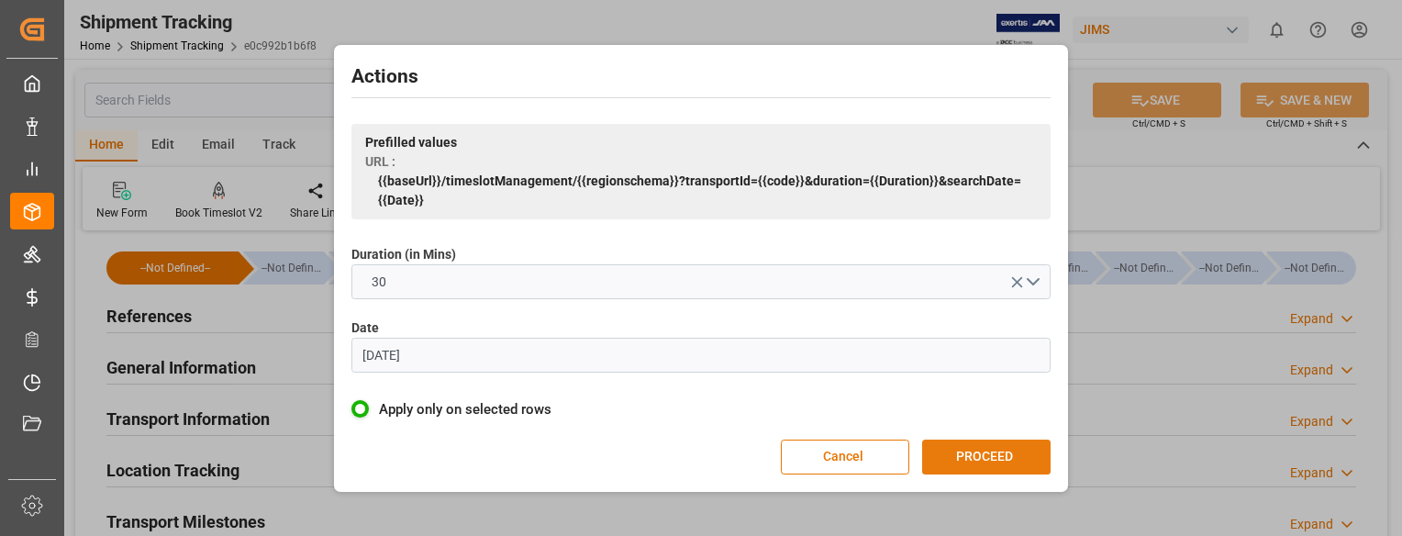
click at [1016, 460] on button "PROCEED" at bounding box center [986, 457] width 128 height 35
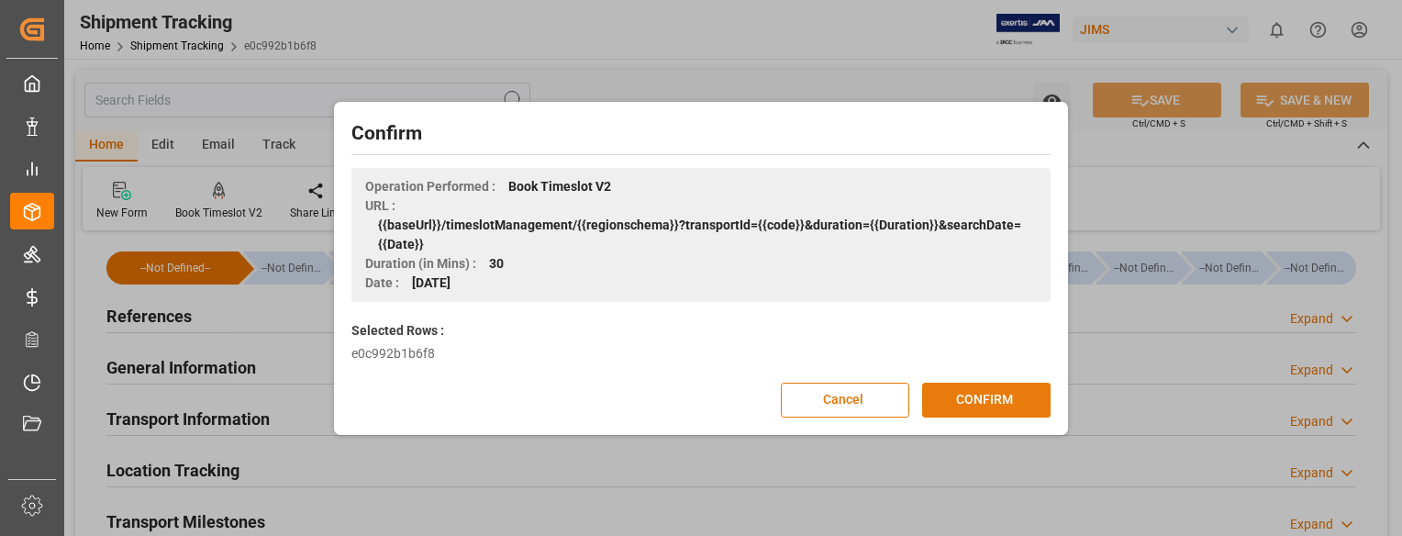
click at [998, 395] on button "CONFIRM" at bounding box center [986, 400] width 128 height 35
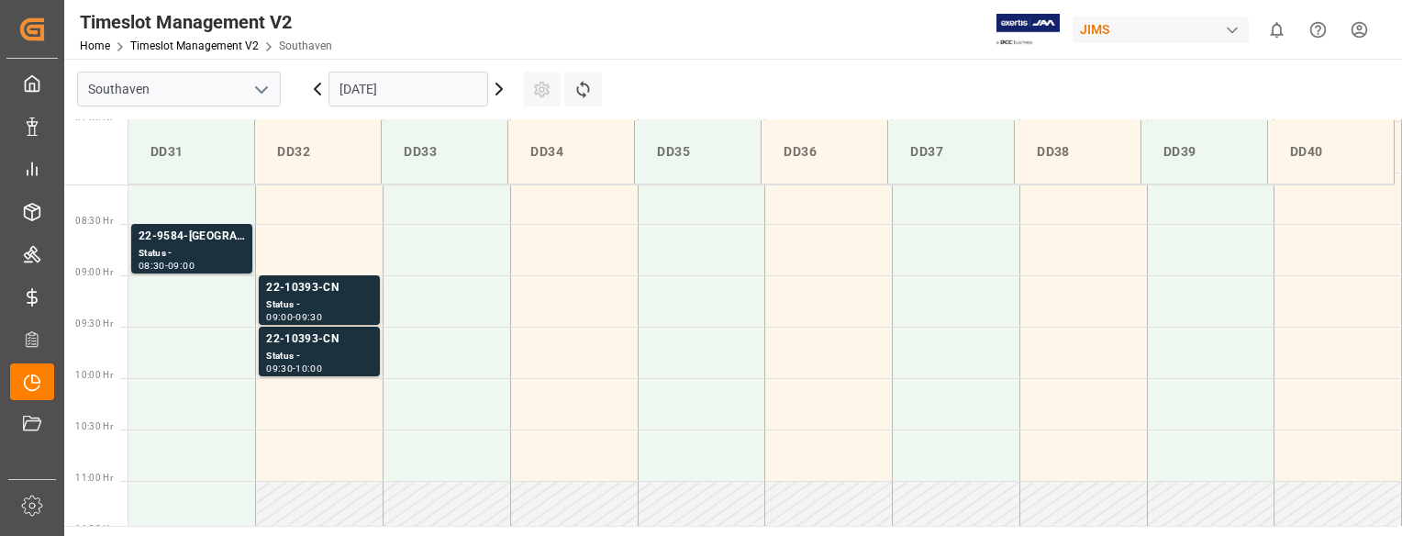
scroll to position [765, 0]
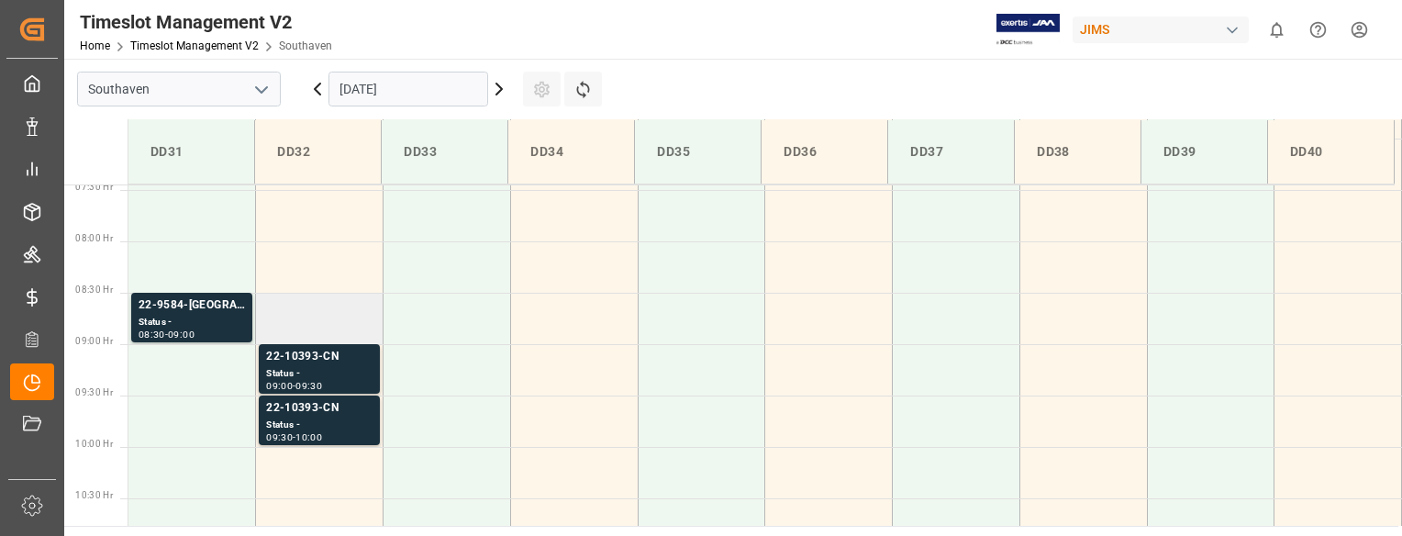
click at [338, 333] on td at bounding box center [320, 318] width 128 height 51
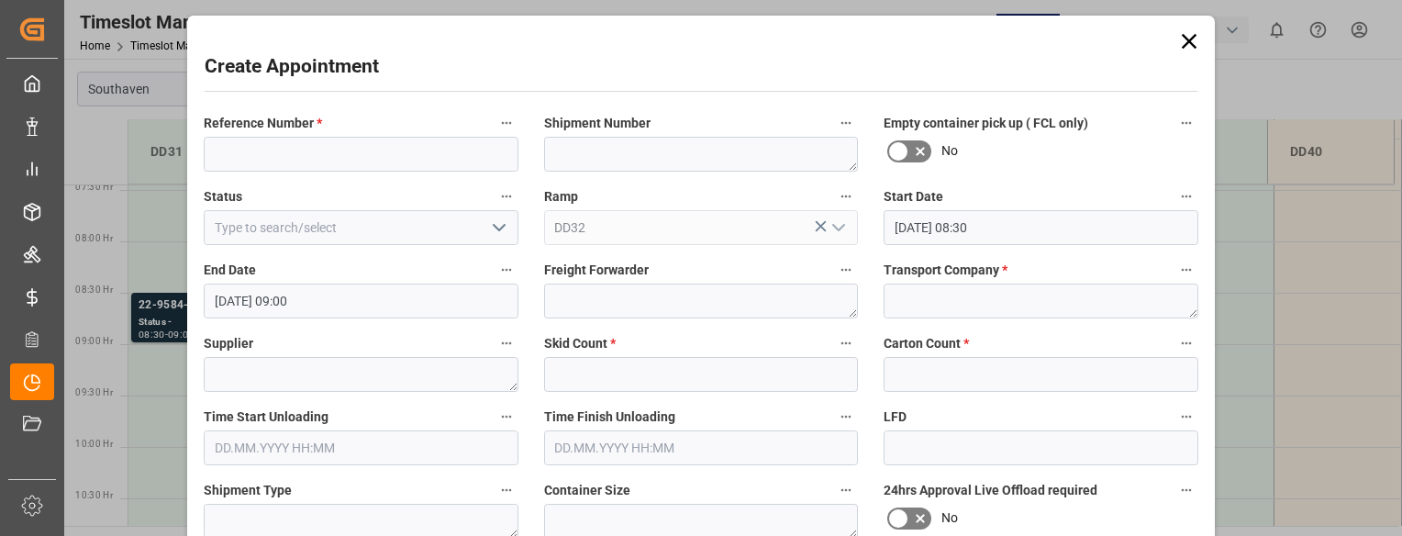
type input "24.09.2025 08:30"
type input "[DATE] 09:00"
paste input "22-10393-CN"
type input "22-10393-CN"
click at [920, 303] on textarea at bounding box center [1041, 301] width 315 height 35
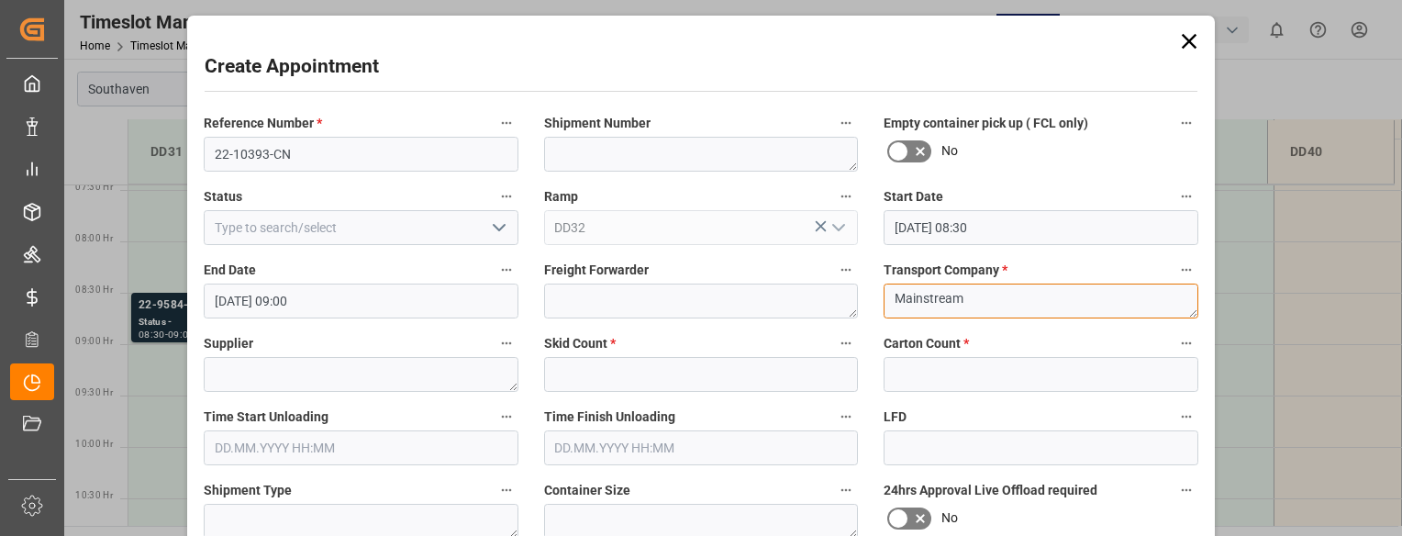
type textarea "Mainstream"
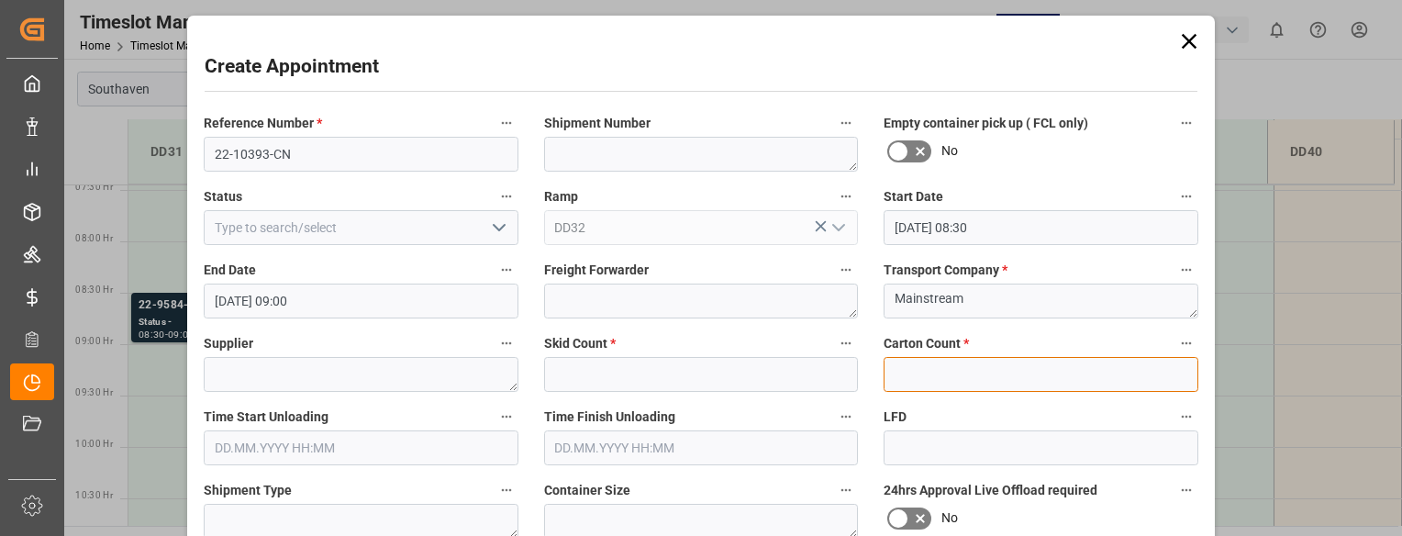
click at [934, 375] on input "text" at bounding box center [1041, 374] width 315 height 35
type input "0"
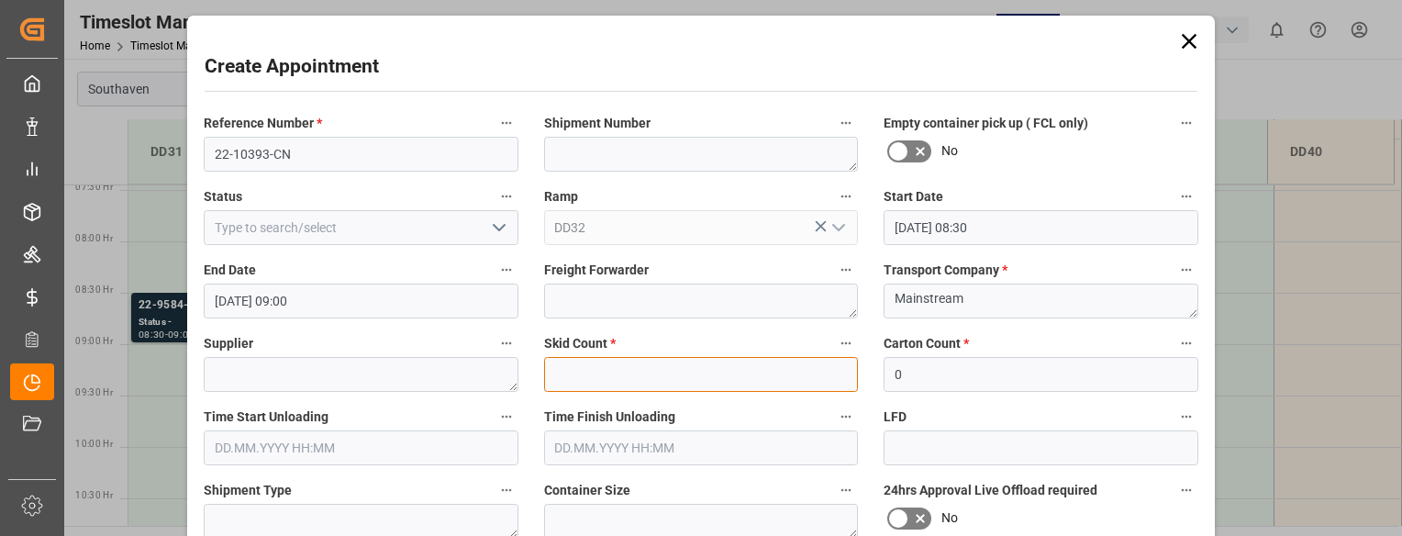
click at [565, 374] on input "text" at bounding box center [701, 374] width 315 height 35
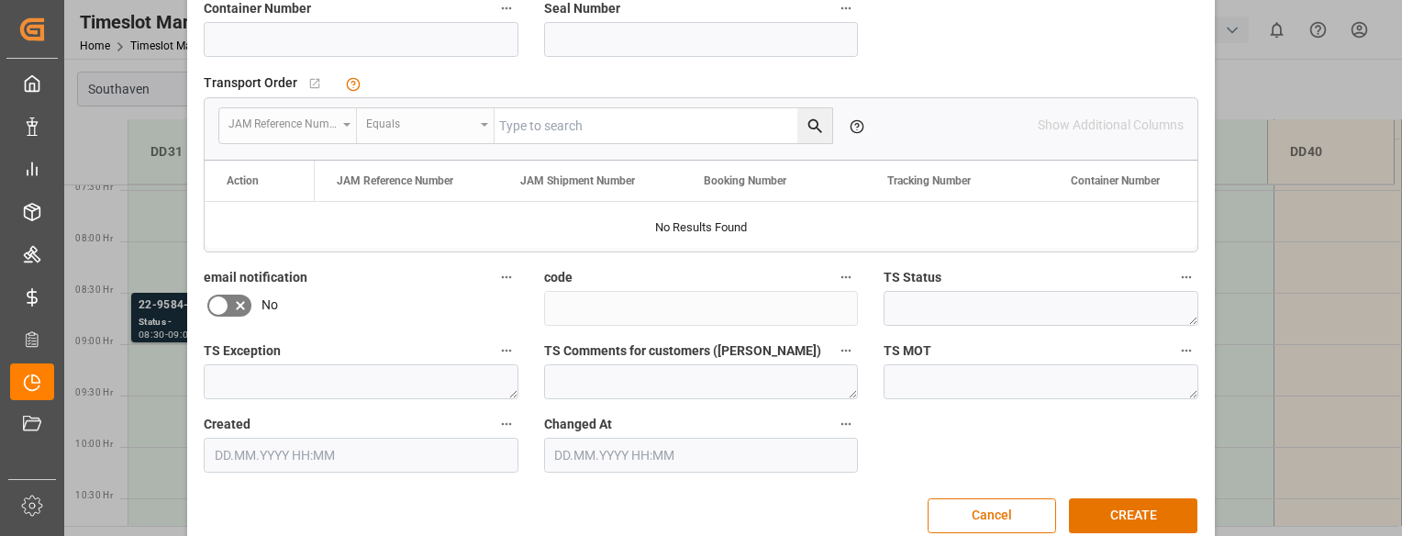
scroll to position [575, 0]
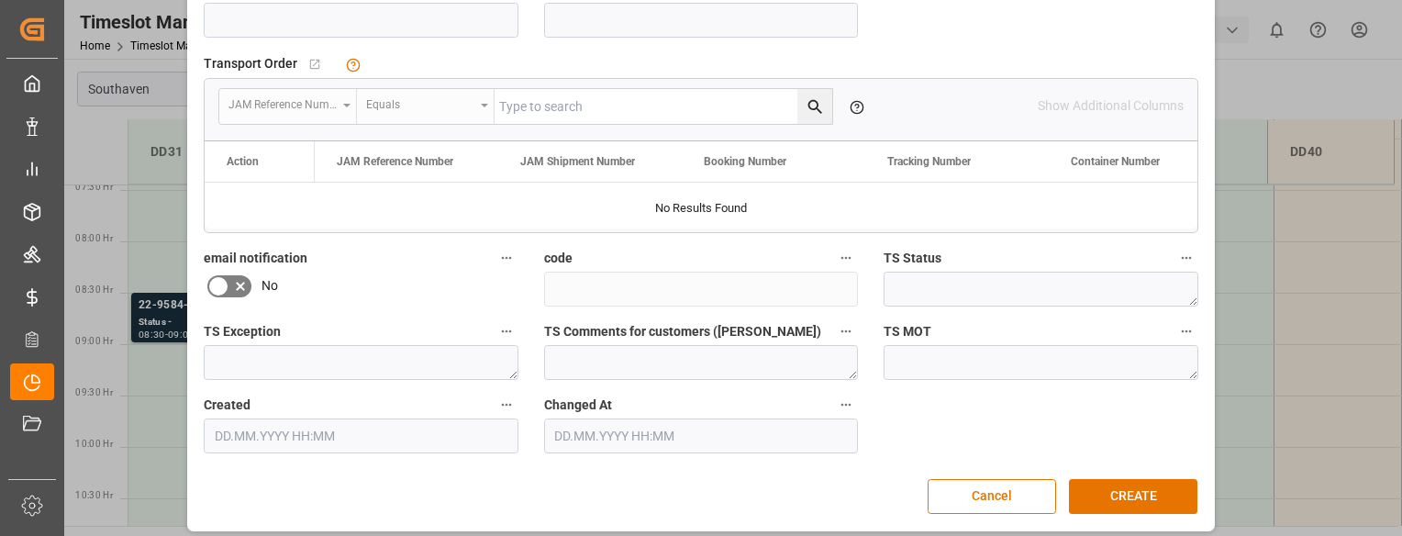
type input "0"
click at [283, 22] on input at bounding box center [361, 20] width 315 height 35
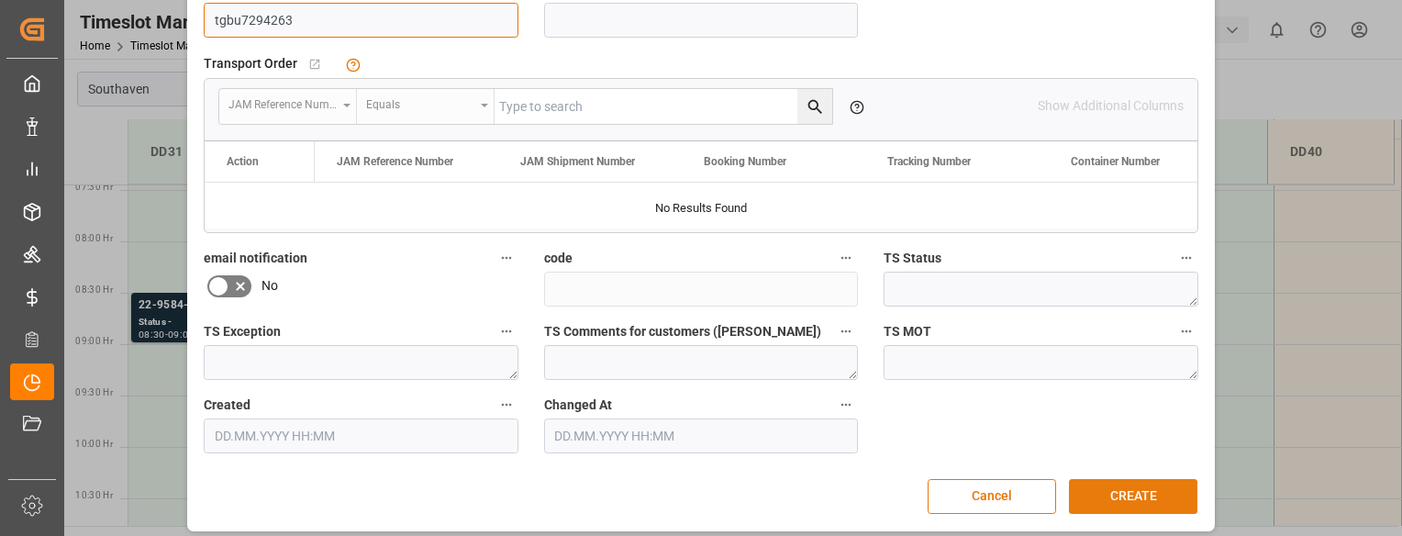
type input "tgbu7294263"
click at [1153, 502] on button "CREATE" at bounding box center [1133, 496] width 128 height 35
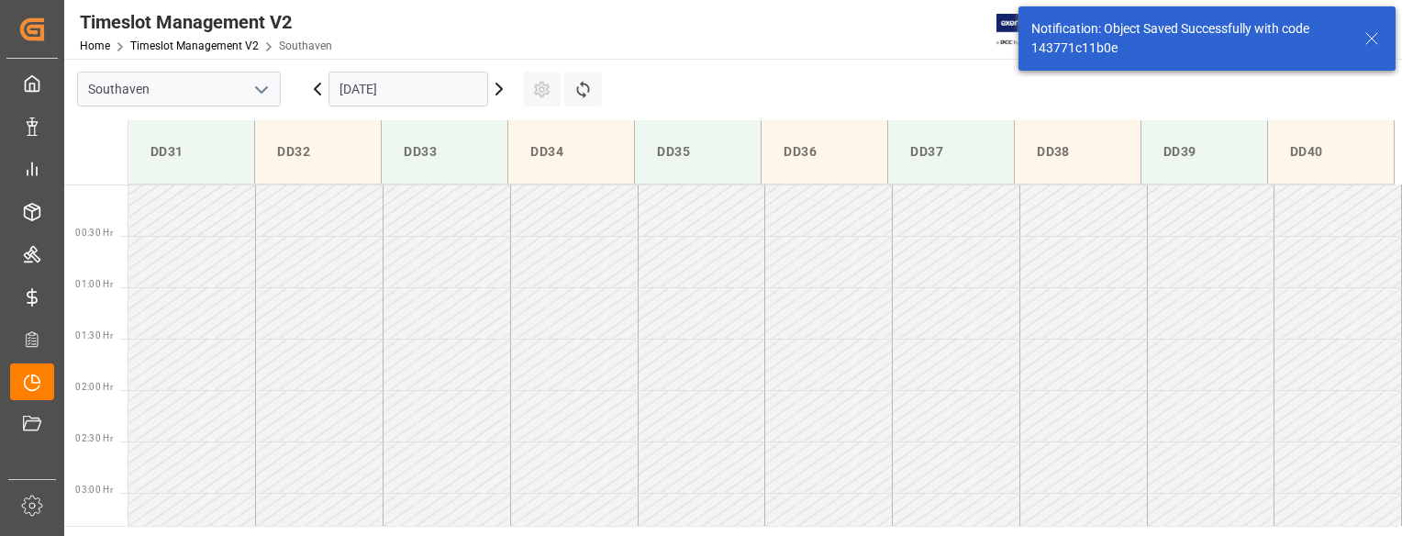
scroll to position [708, 0]
